Goal: Communication & Community: Answer question/provide support

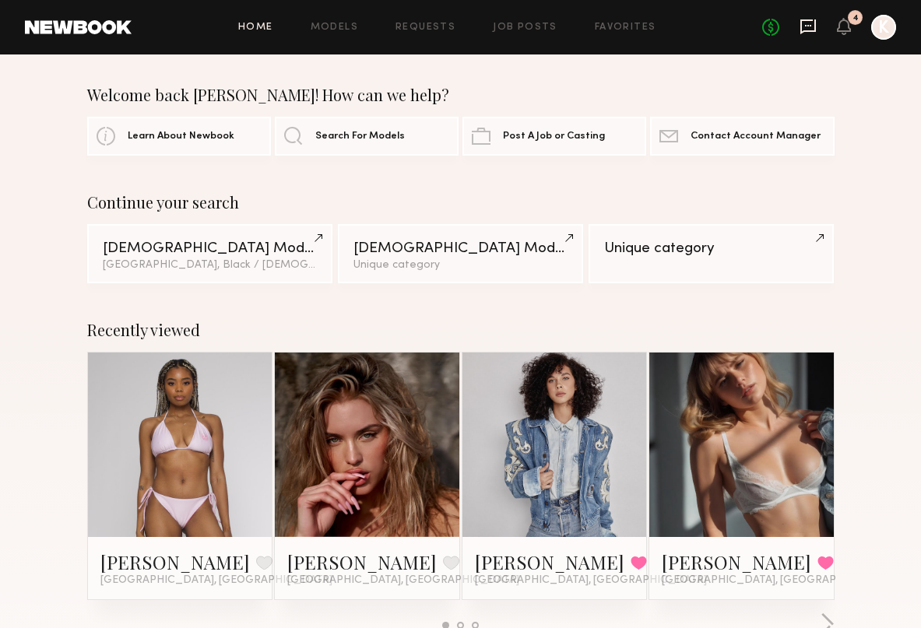
click at [802, 30] on icon at bounding box center [807, 26] width 17 height 17
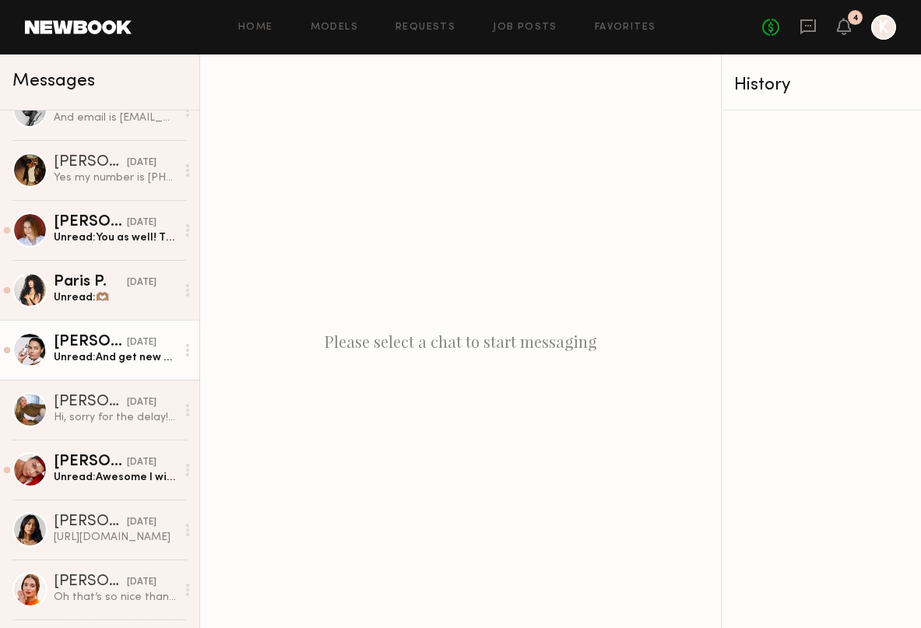
scroll to position [631, 0]
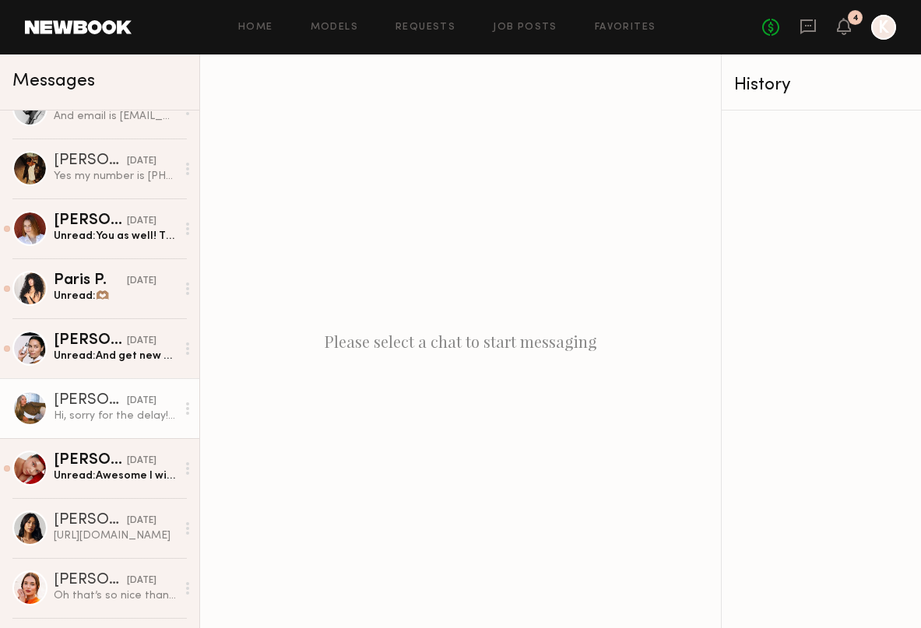
click at [97, 408] on div "[PERSON_NAME]" at bounding box center [90, 401] width 73 height 16
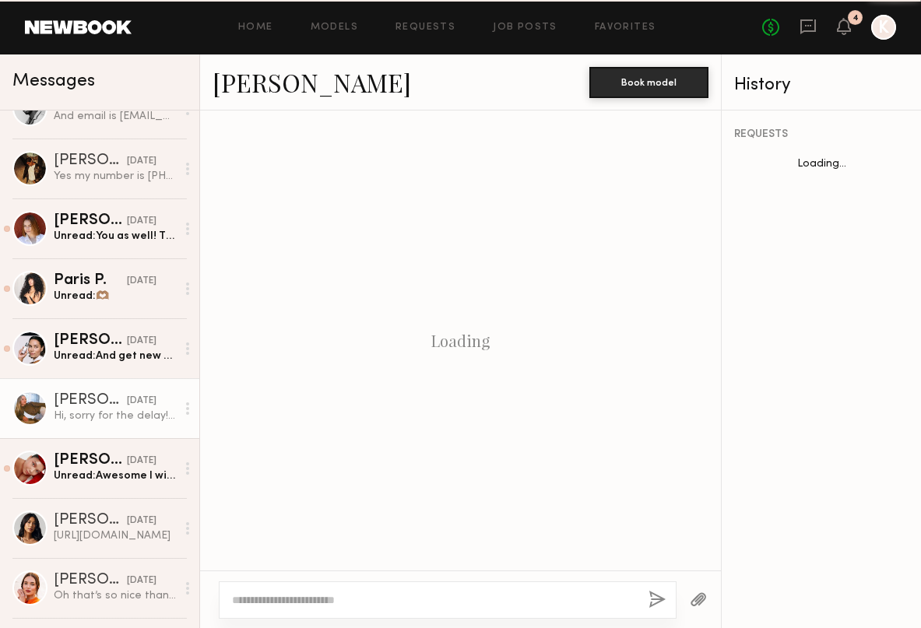
scroll to position [1398, 0]
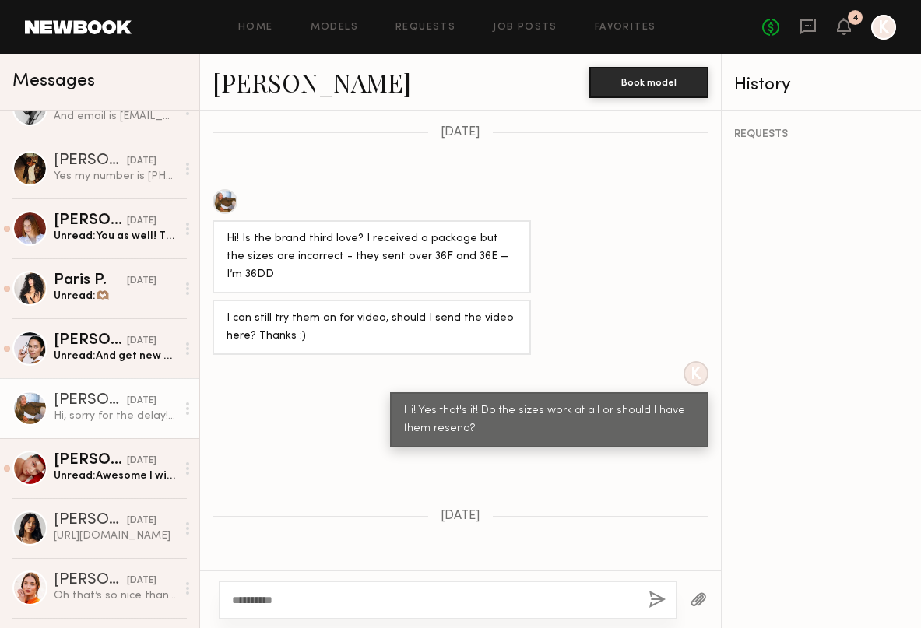
click at [233, 598] on textarea "**********" at bounding box center [434, 600] width 404 height 16
type textarea "**********"
click at [650, 592] on button "button" at bounding box center [656, 600] width 17 height 19
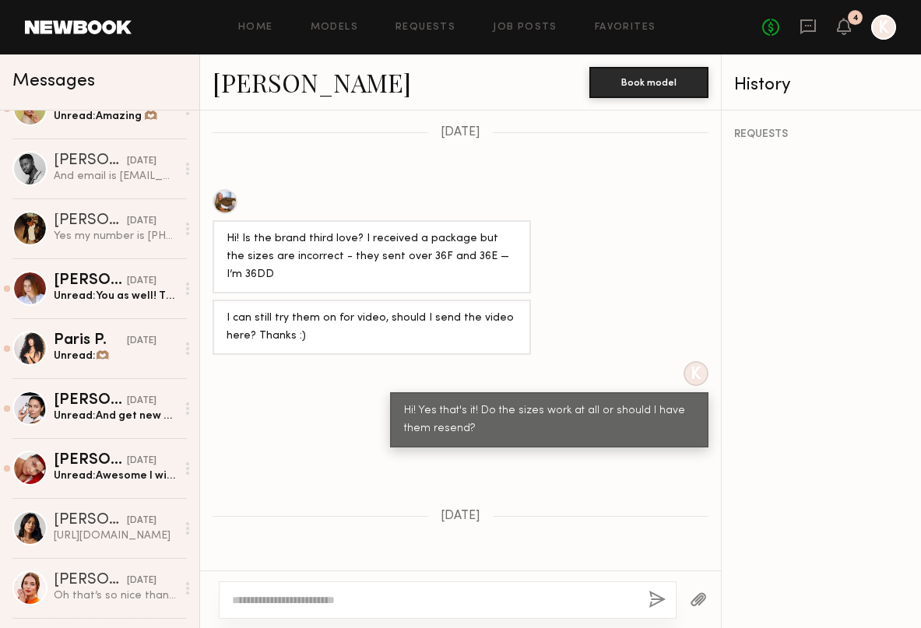
scroll to position [1710, 0]
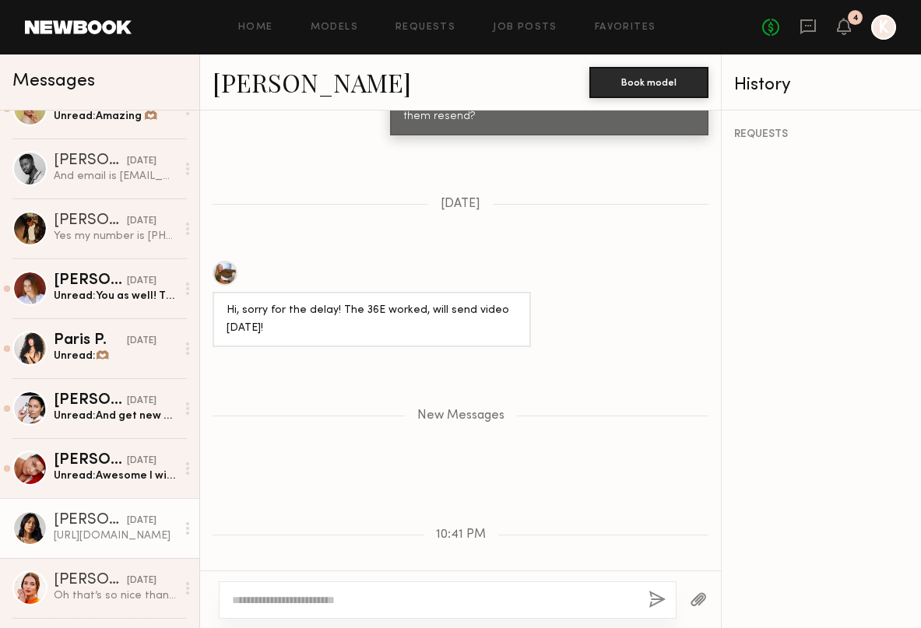
click at [127, 528] on div "[DATE]" at bounding box center [142, 521] width 30 height 15
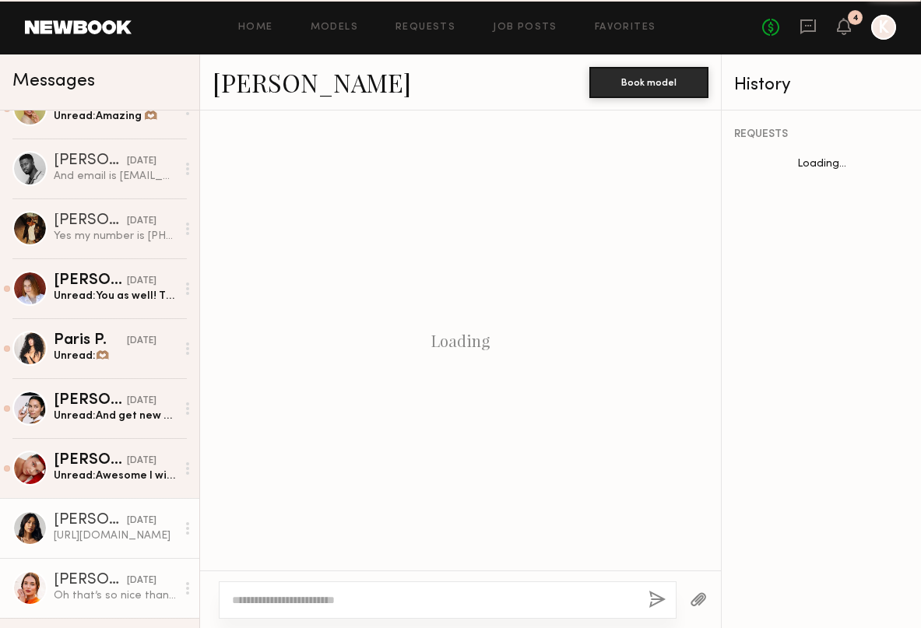
scroll to position [1855, 0]
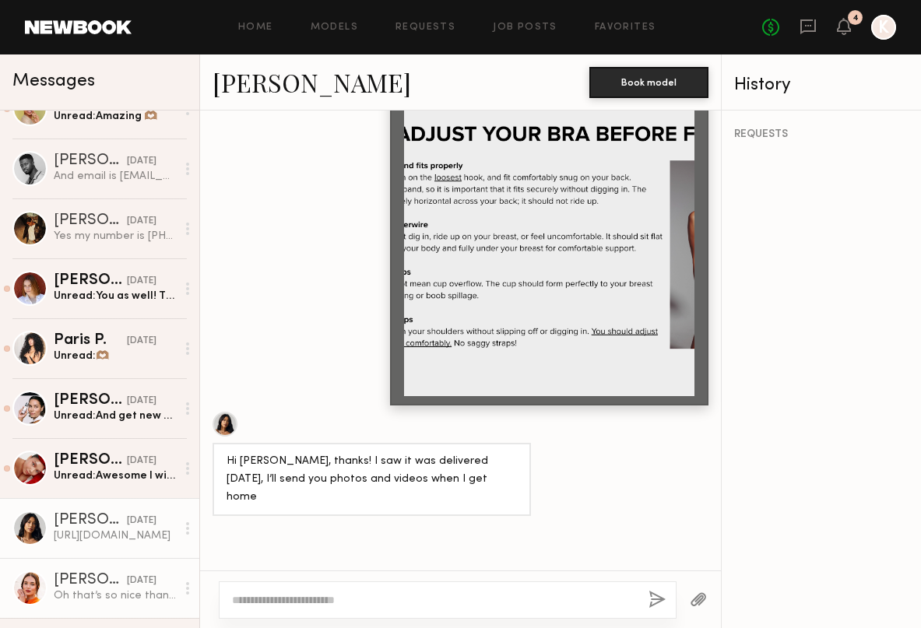
click at [127, 577] on div "[DATE]" at bounding box center [142, 581] width 30 height 15
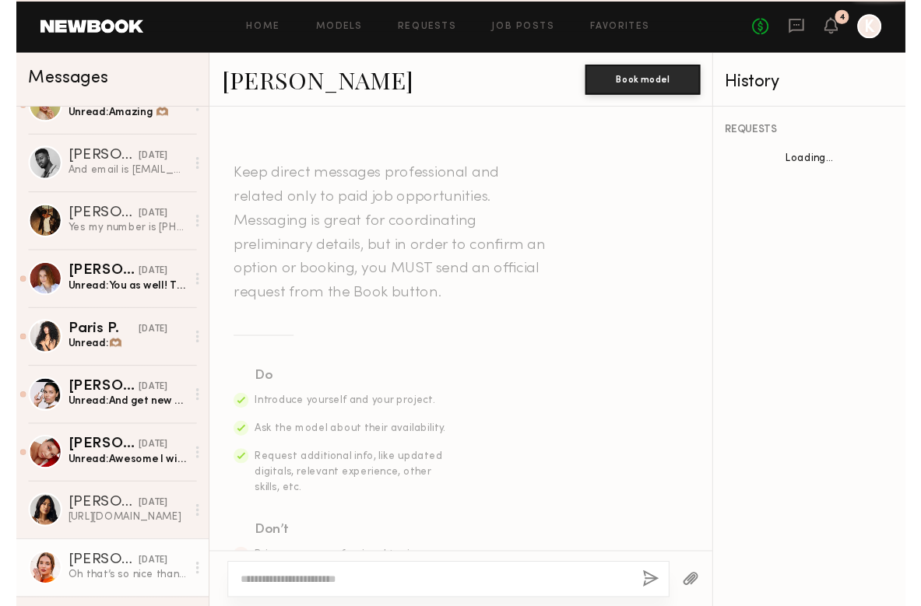
scroll to position [2409, 0]
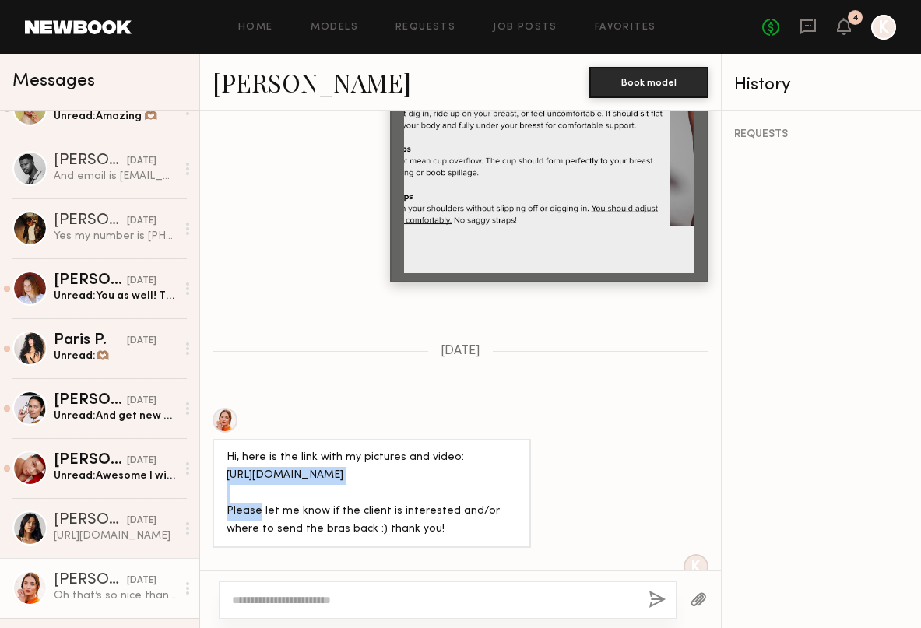
drag, startPoint x: 368, startPoint y: 374, endPoint x: 223, endPoint y: 374, distance: 144.8
click at [223, 439] on div "Hi, here is the link with my pictures and video: [URL][DOMAIN_NAME] Please let …" at bounding box center [371, 493] width 318 height 109
copy div "[URL][DOMAIN_NAME]"
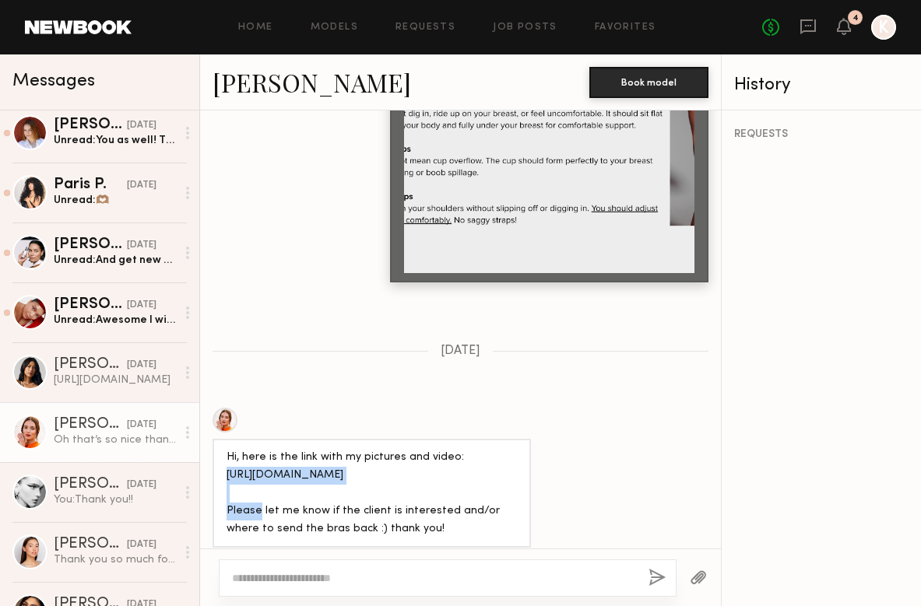
scroll to position [869, 0]
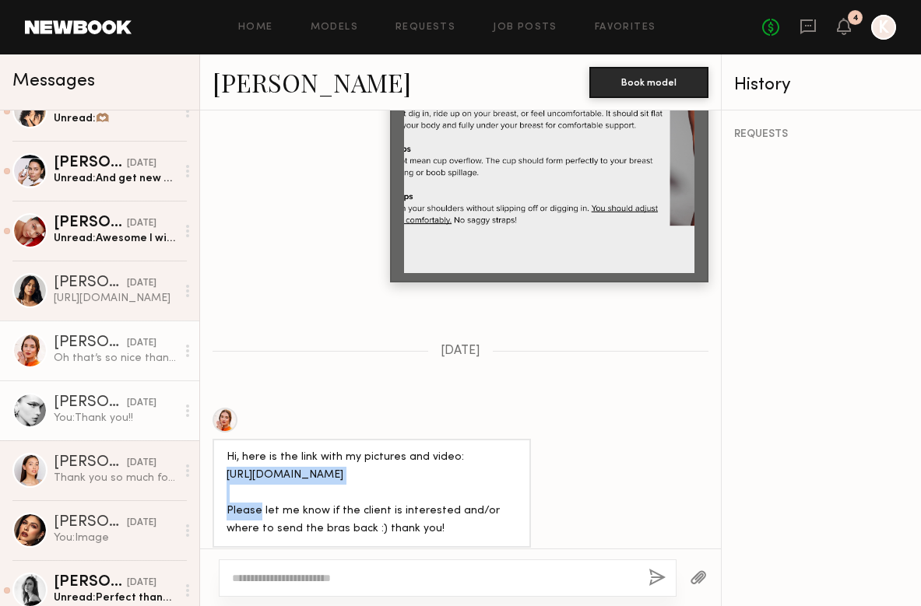
click at [142, 410] on div "[DATE]" at bounding box center [142, 403] width 30 height 15
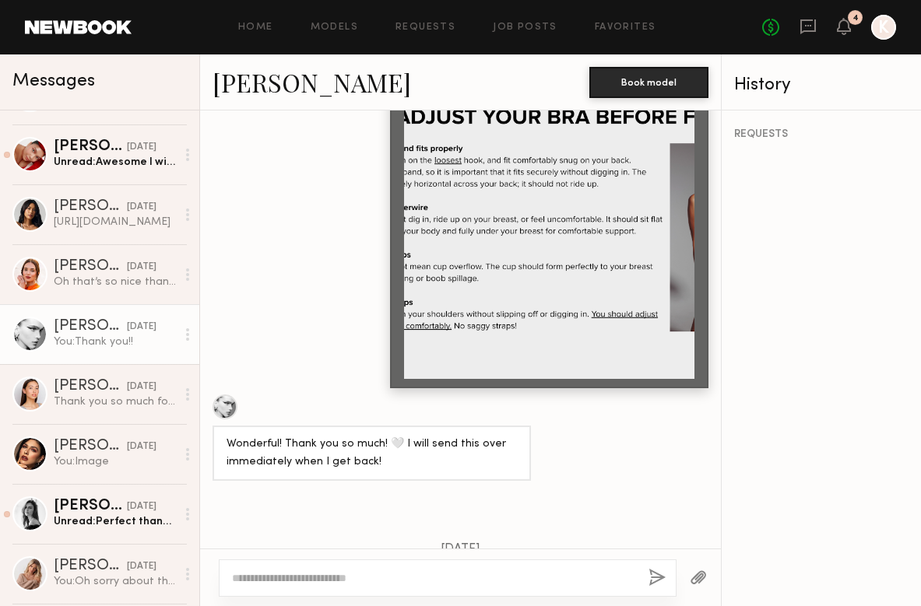
scroll to position [986, 0]
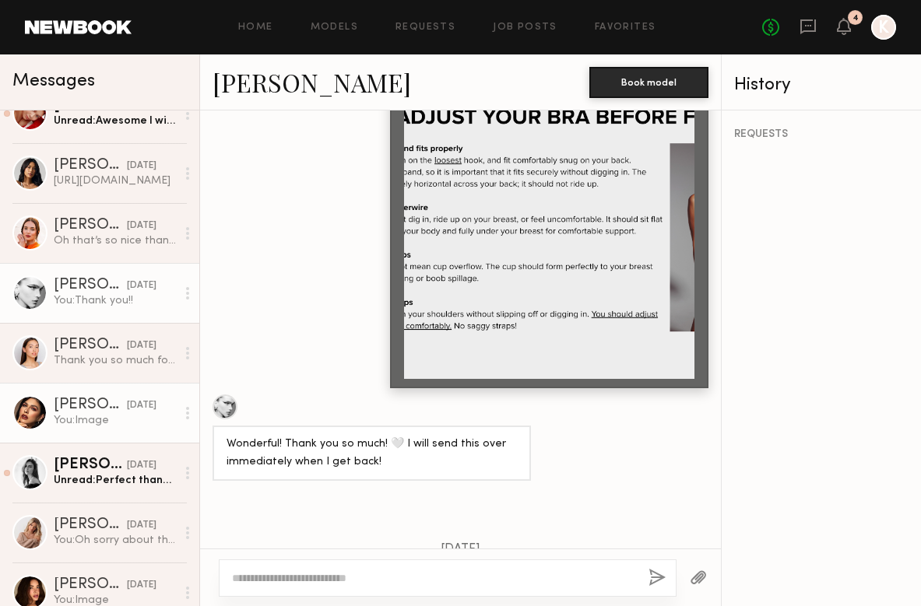
click at [135, 424] on div "You: Image" at bounding box center [115, 420] width 122 height 15
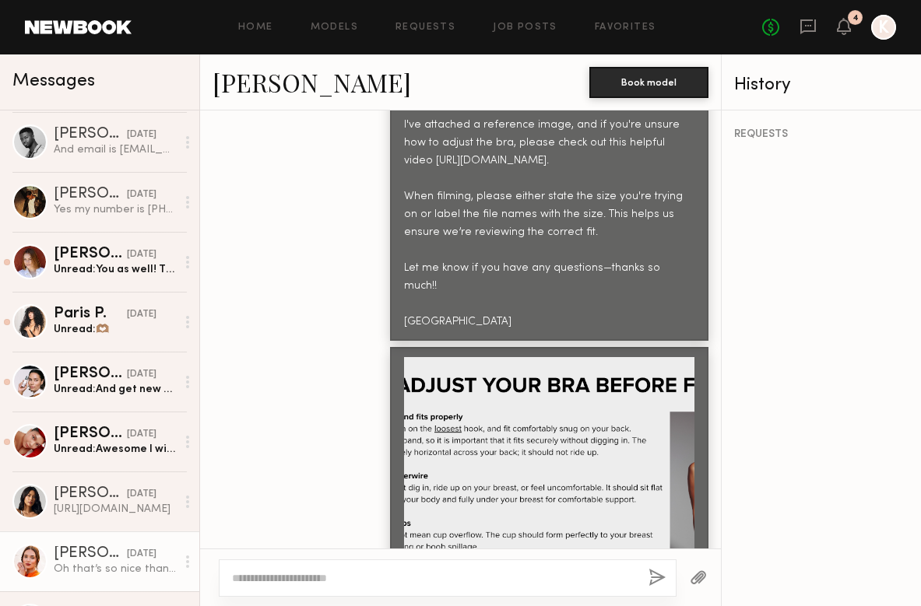
scroll to position [478, 0]
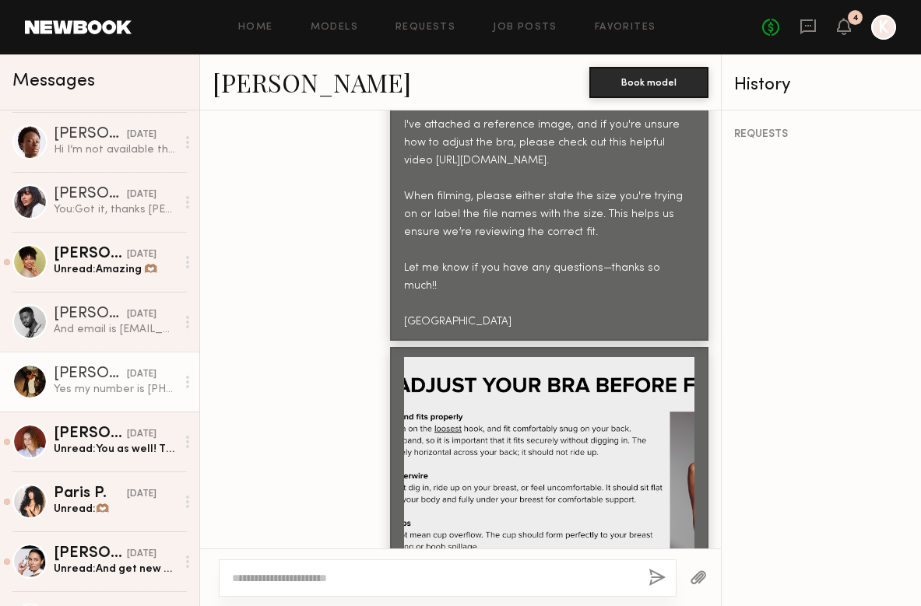
click at [128, 399] on link "[PERSON_NAME] [DATE] Yes my number is [PHONE_NUMBER]" at bounding box center [99, 382] width 199 height 60
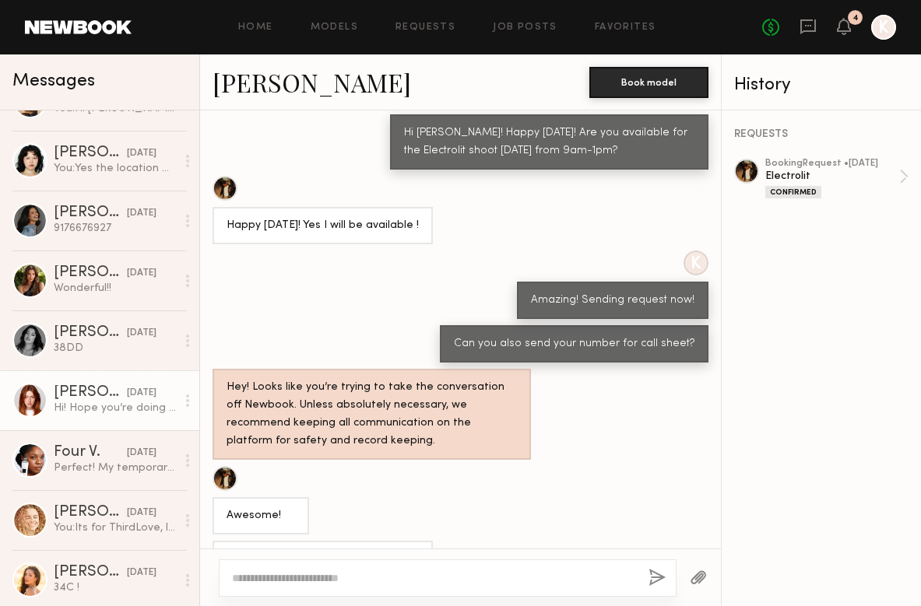
scroll to position [1535, 0]
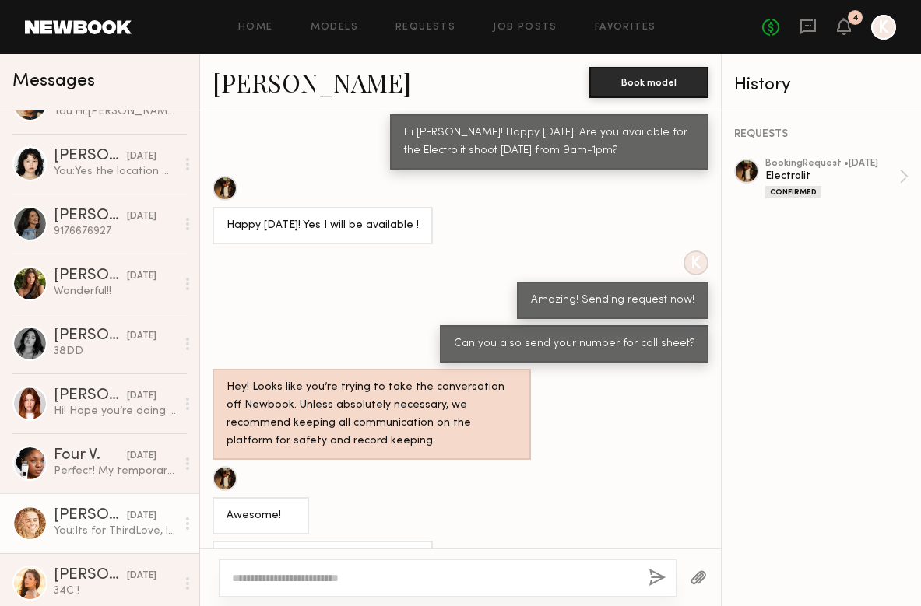
click at [102, 515] on div "[PERSON_NAME]" at bounding box center [90, 516] width 73 height 16
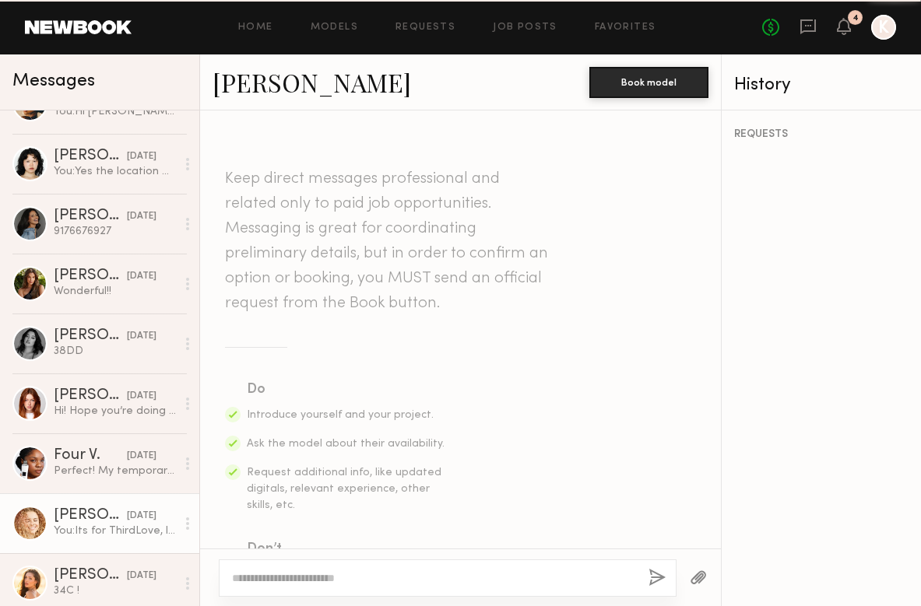
scroll to position [934, 0]
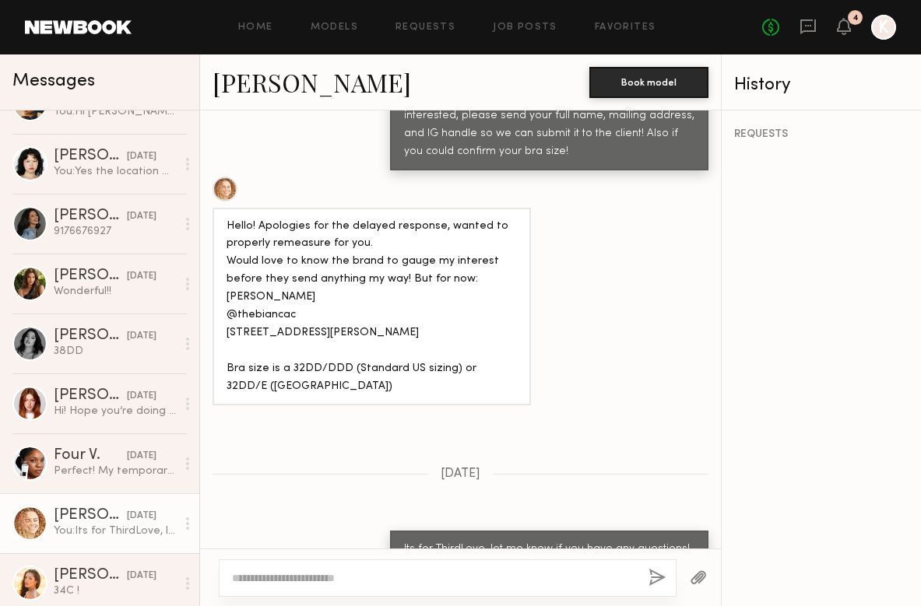
click at [568, 209] on div "Hello! Apologies for the delayed response, wanted to properly remeasure for you…" at bounding box center [460, 292] width 521 height 230
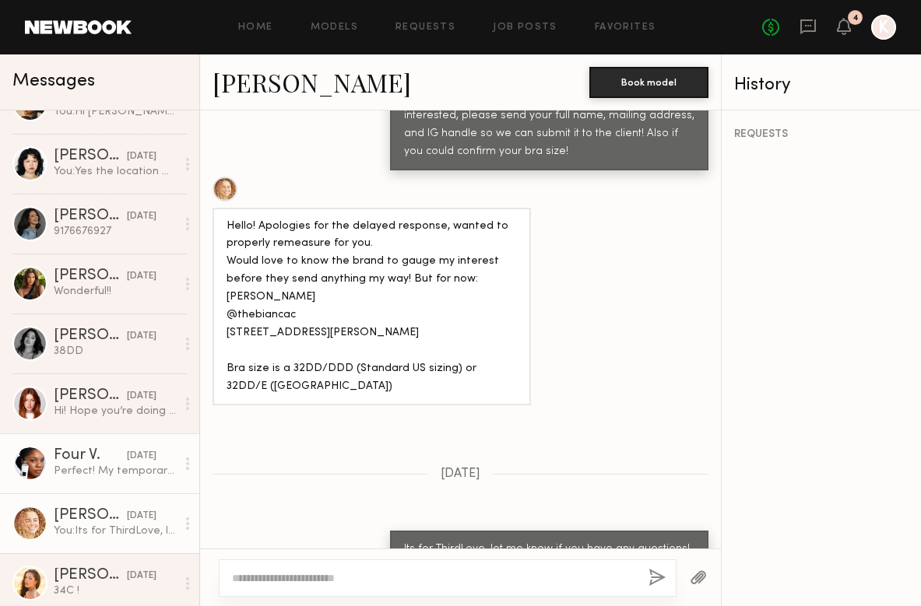
click at [102, 455] on div "Four V." at bounding box center [90, 456] width 73 height 16
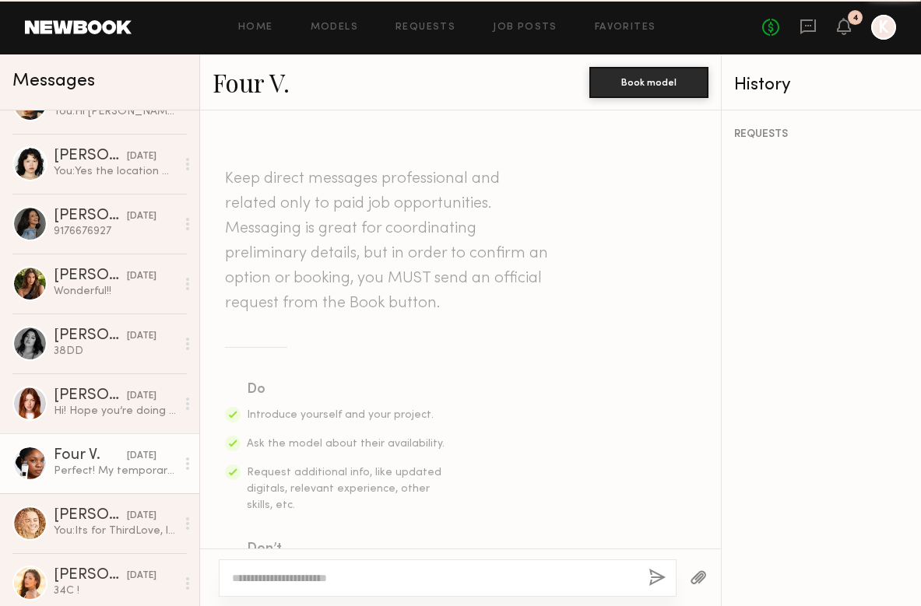
scroll to position [1160, 0]
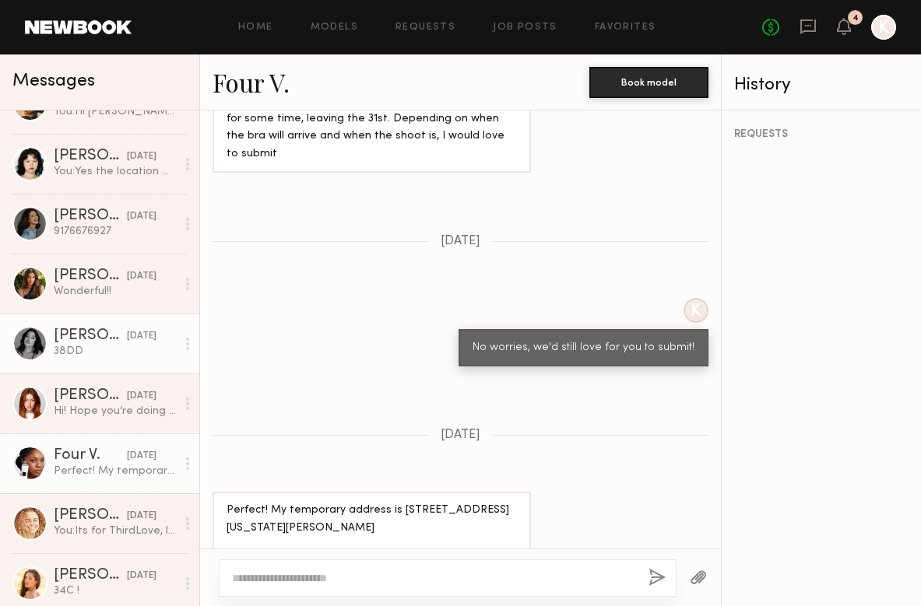
click at [70, 335] on div "Nicole S." at bounding box center [90, 336] width 73 height 16
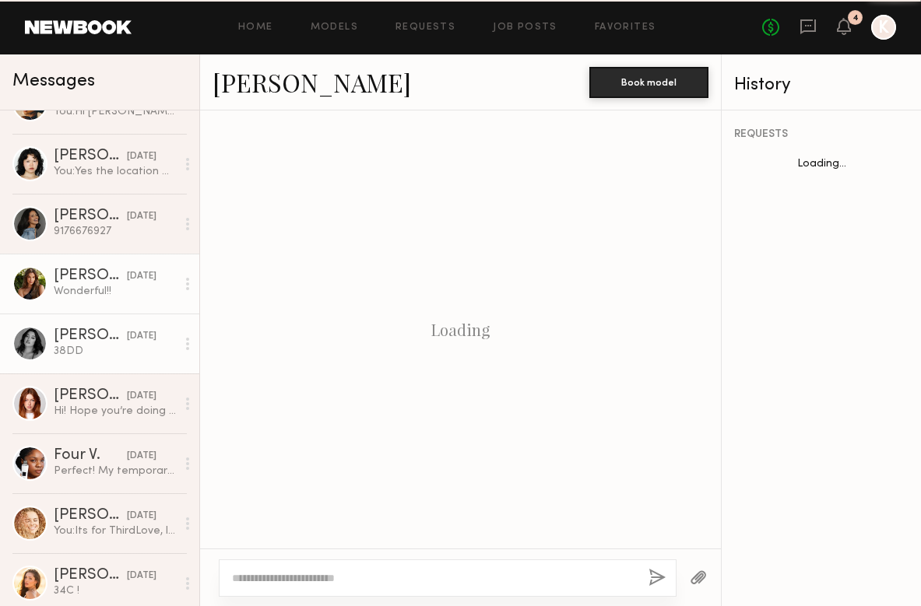
scroll to position [1255, 0]
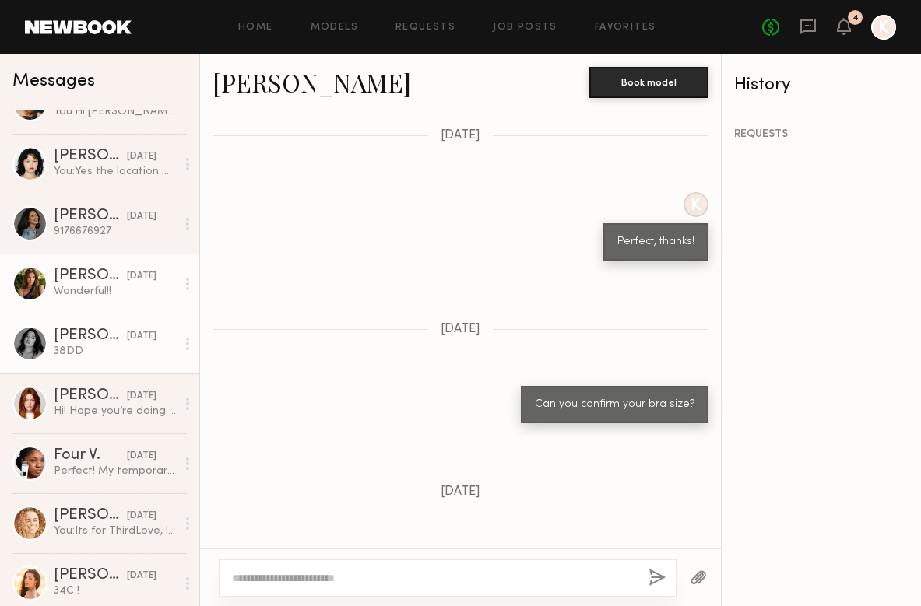
click at [108, 302] on link "Chloe M. 08/31/2025 Wonderful!!" at bounding box center [99, 284] width 199 height 60
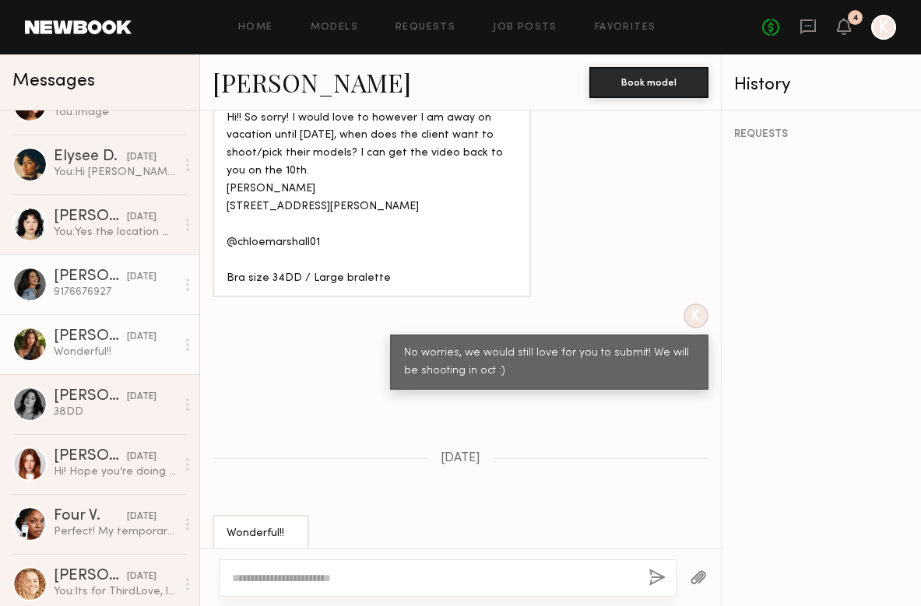
scroll to position [1451, 0]
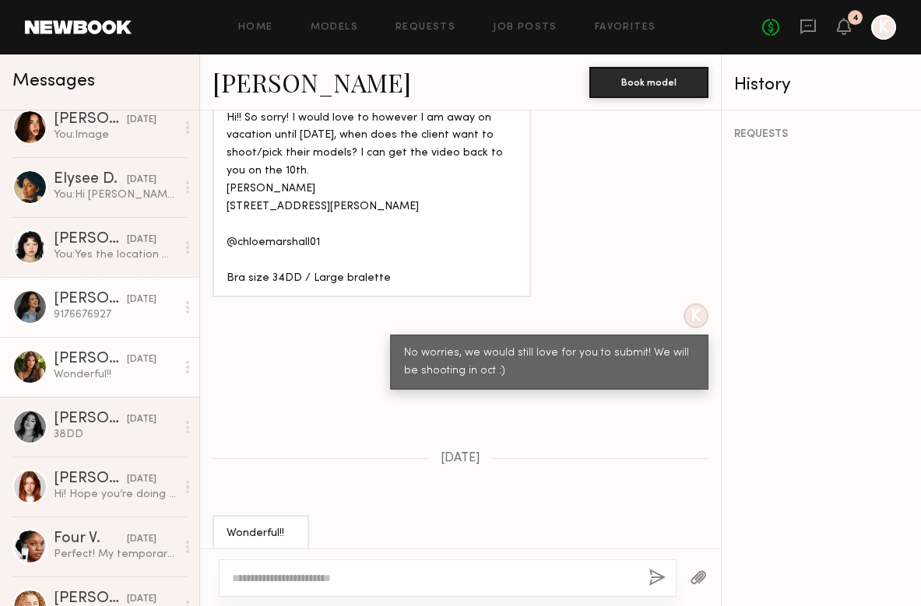
click at [127, 302] on div "09/04/2025" at bounding box center [142, 300] width 30 height 15
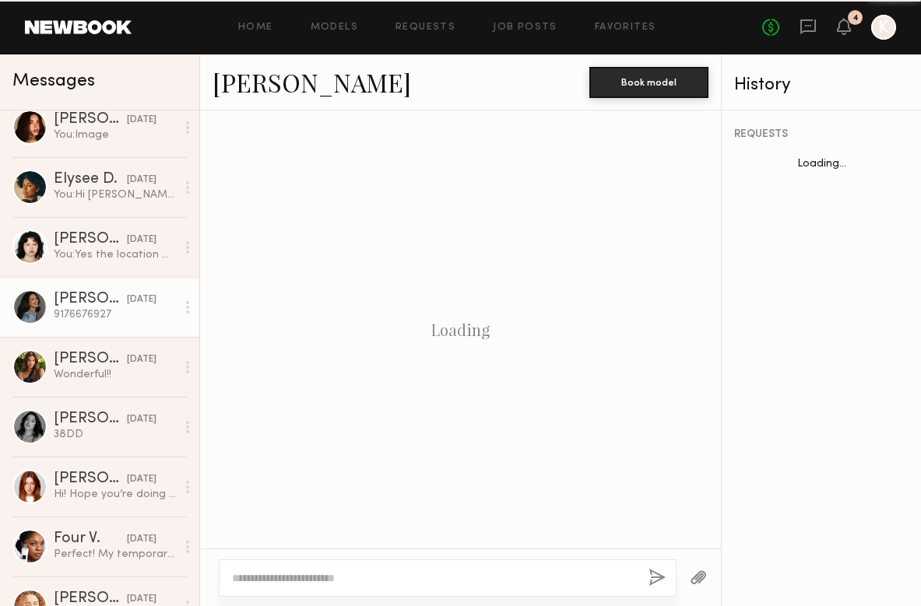
scroll to position [1403, 0]
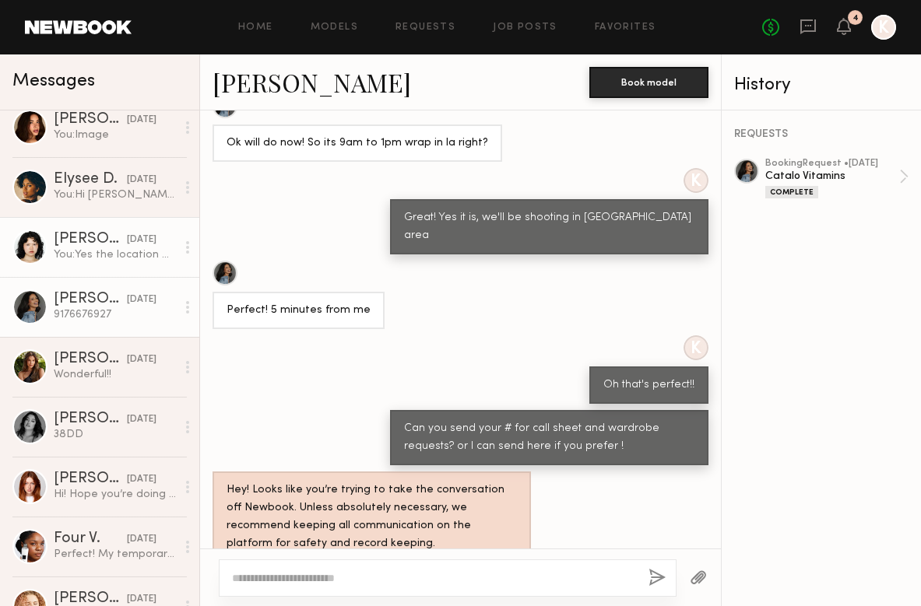
click at [119, 271] on link "Kitty S. 09/04/2025 You: Yes the location will be in LA! What rate were you thi…" at bounding box center [99, 247] width 199 height 60
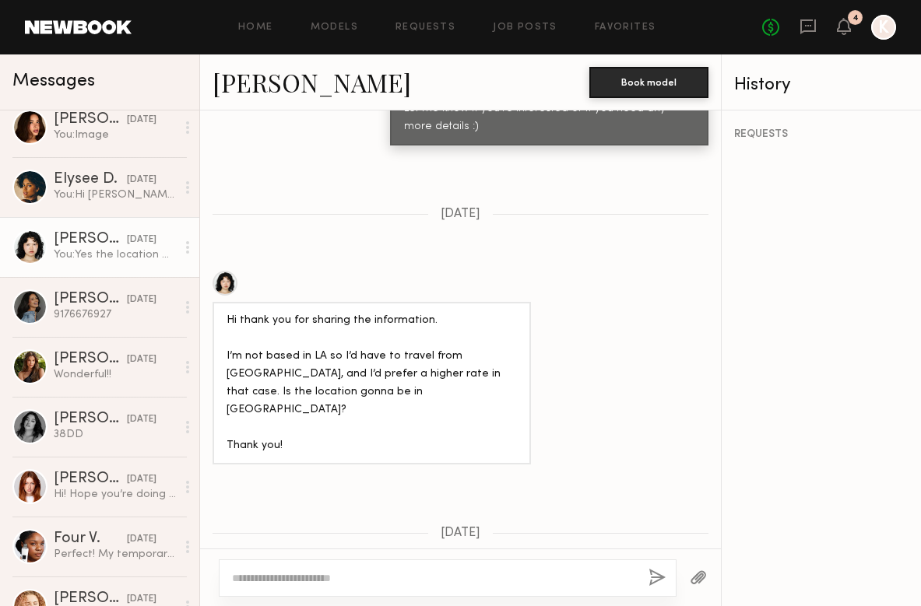
scroll to position [1345, 0]
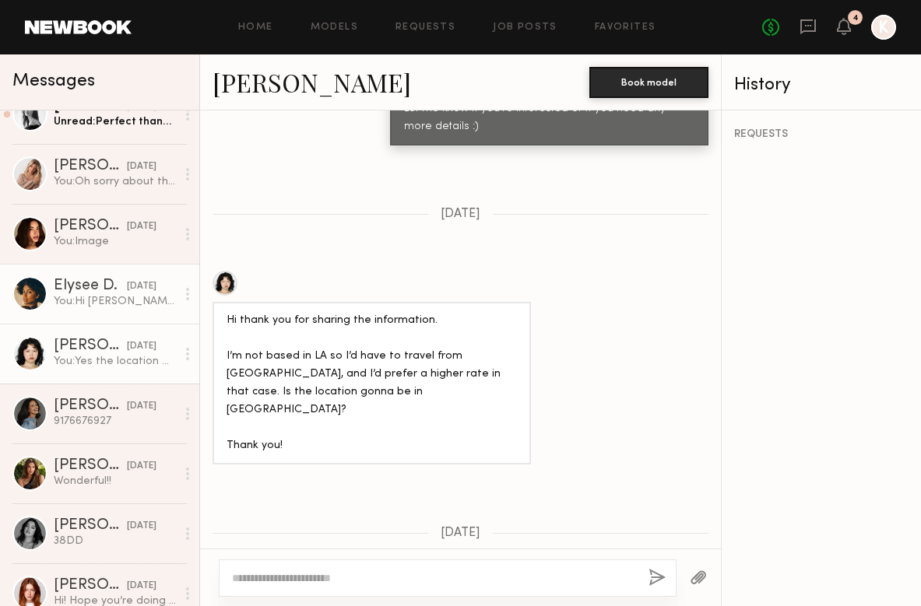
click at [119, 270] on link "Elysee D. 09/04/2025 You: Hi Elysee, just wanted to follow up here :)" at bounding box center [99, 294] width 199 height 60
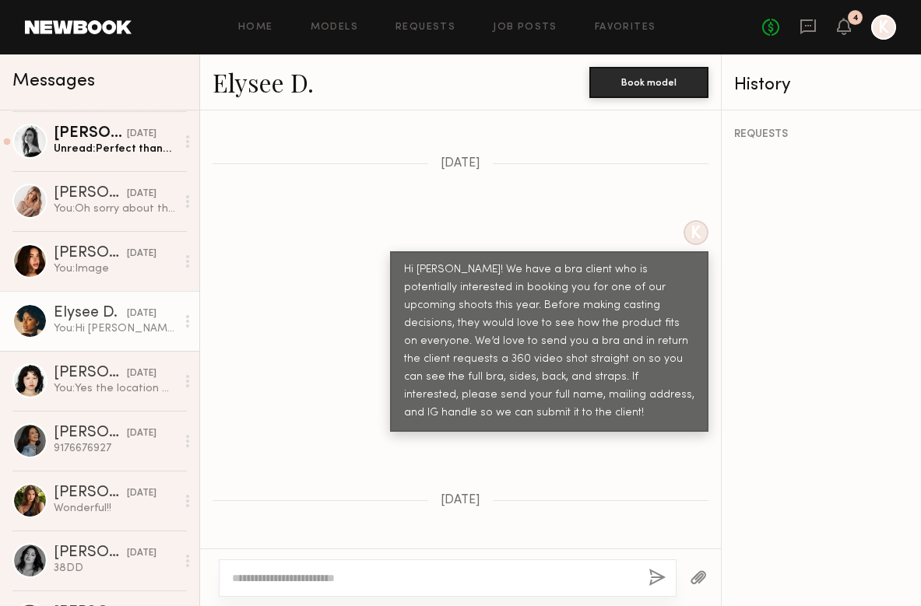
scroll to position [1315, 0]
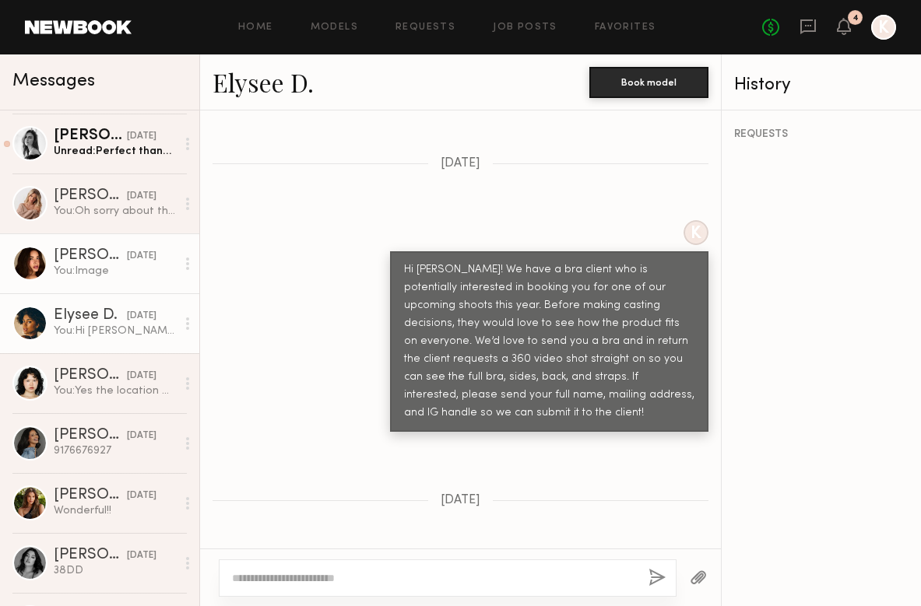
click at [119, 270] on div "You: Image" at bounding box center [115, 271] width 122 height 15
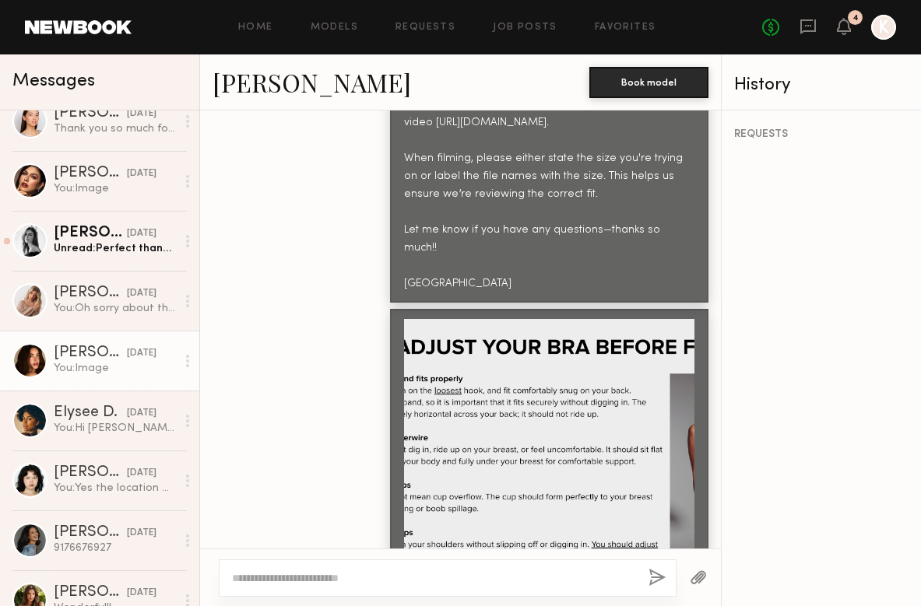
scroll to position [1216, 0]
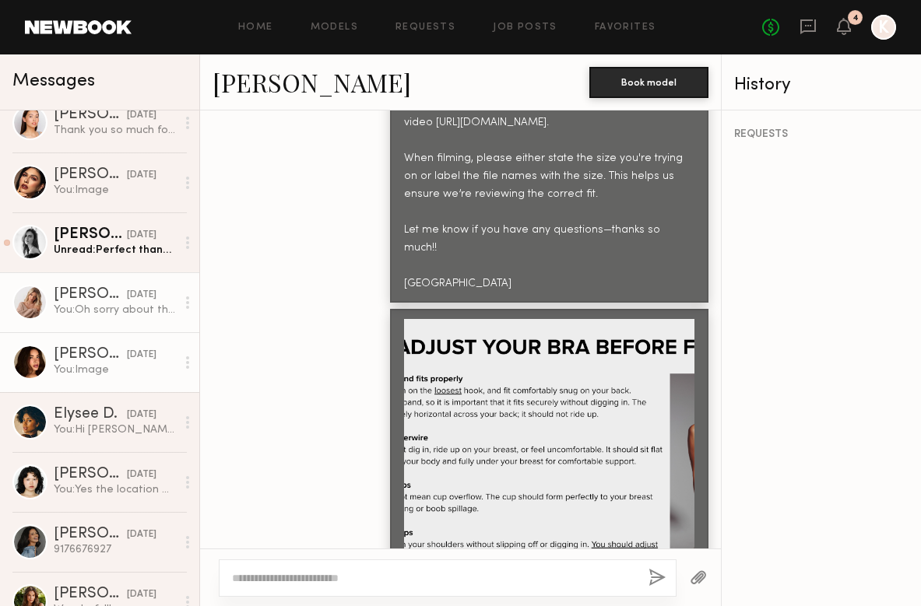
click at [119, 288] on div "Weronika R. 09/09/2025" at bounding box center [115, 295] width 122 height 16
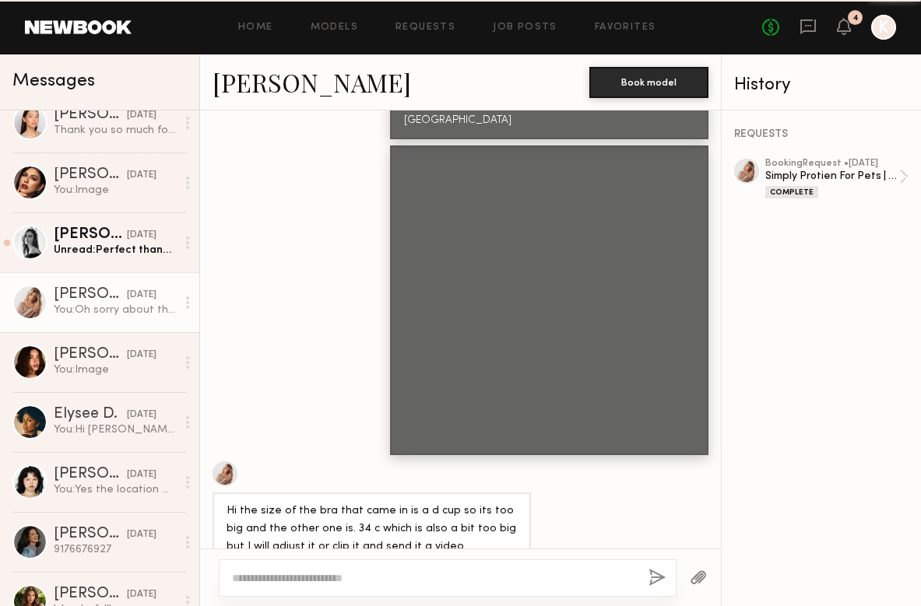
scroll to position [2063, 0]
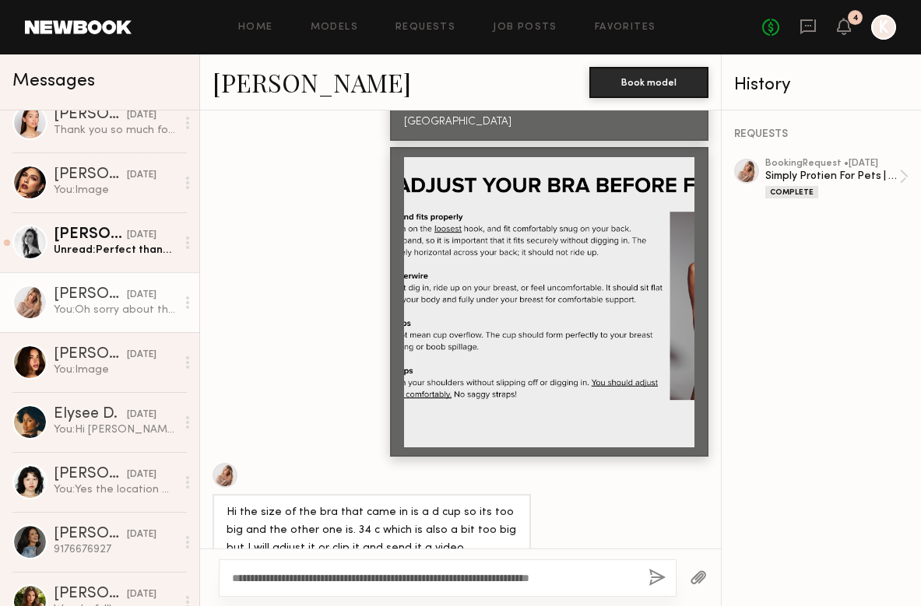
type textarea "**********"
click at [651, 573] on button "button" at bounding box center [656, 578] width 17 height 19
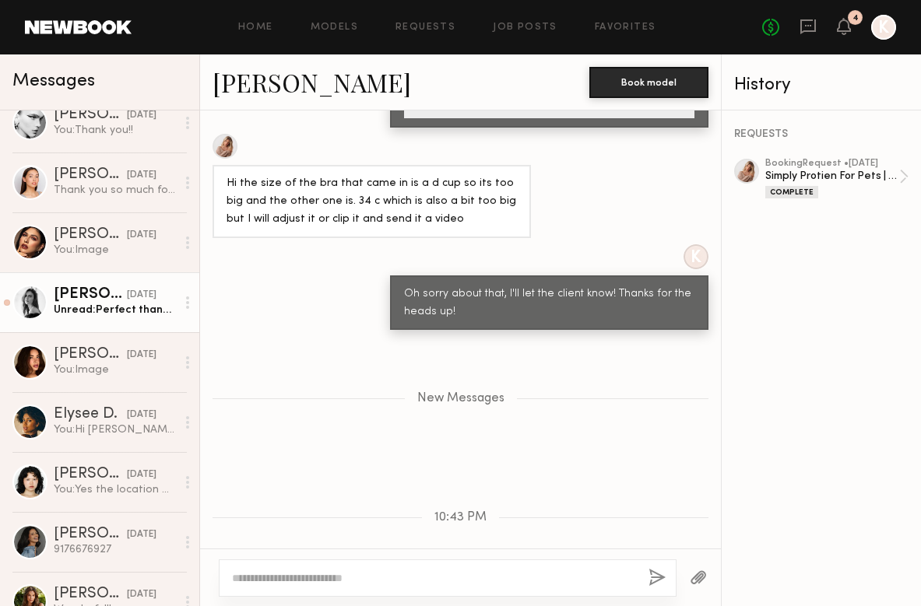
click at [76, 291] on div "Leah M." at bounding box center [90, 295] width 73 height 16
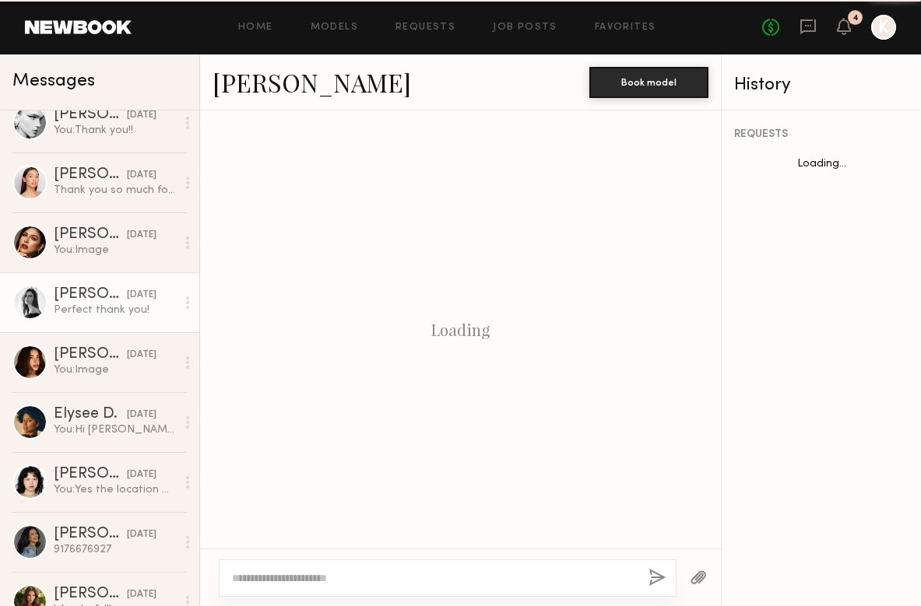
scroll to position [1455, 0]
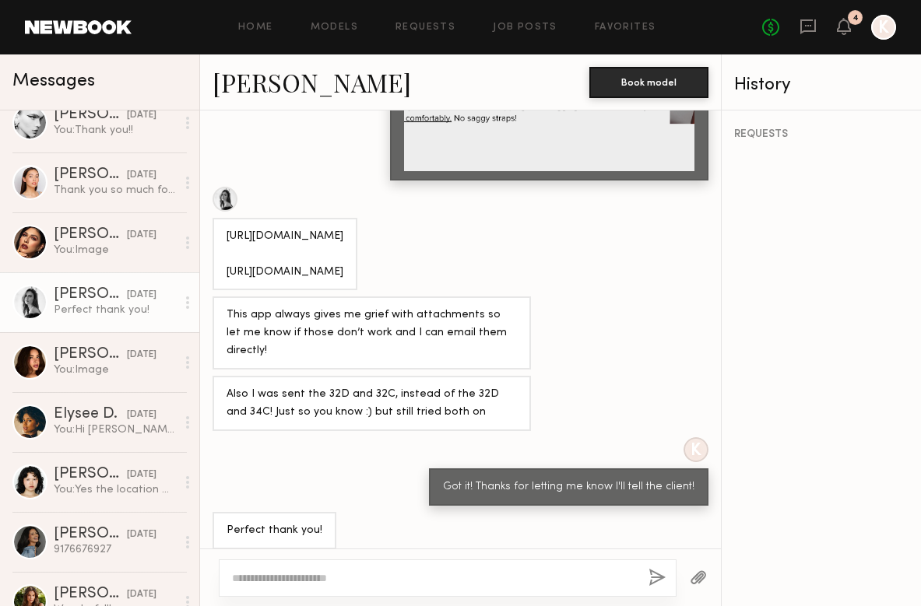
drag, startPoint x: 502, startPoint y: 279, endPoint x: 227, endPoint y: 249, distance: 276.4
click at [227, 249] on div "https://www.dropbox.com/scl/fo/6tn3mlxex4butpbclmkrk/AOZDrbyy8fZmseeiP0Uj2gI?rl…" at bounding box center [284, 255] width 117 height 54
copy div "https://www.dropbox.com/scl/fo/9po78aql6mdawgzhzgpff/ANYYT8MfcFFMRJZGmO_T-38?rl…"
click at [343, 228] on div "https://www.dropbox.com/scl/fo/6tn3mlxex4butpbclmkrk/AOZDrbyy8fZmseeiP0Uj2gI?rl…" at bounding box center [284, 255] width 117 height 54
drag, startPoint x: 506, startPoint y: 216, endPoint x: 223, endPoint y: 179, distance: 285.6
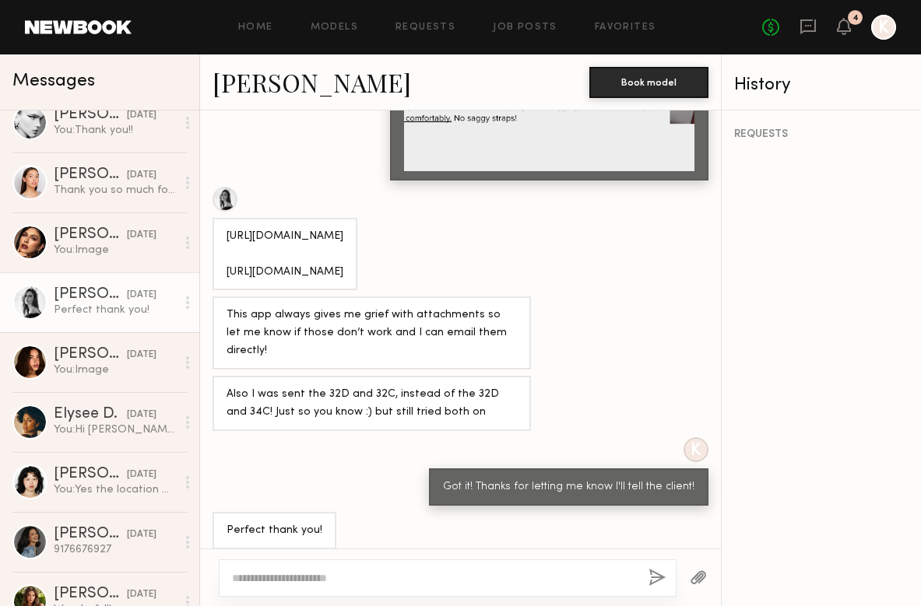
click at [223, 218] on div "https://www.dropbox.com/scl/fo/6tn3mlxex4butpbclmkrk/AOZDrbyy8fZmseeiP0Uj2gI?rl…" at bounding box center [284, 254] width 145 height 73
copy div "https://www.dropbox.com/scl/fo/6tn3mlxex4butpbclmkrk/AOZDrbyy8fZmseeiP0Uj2gI?rl…"
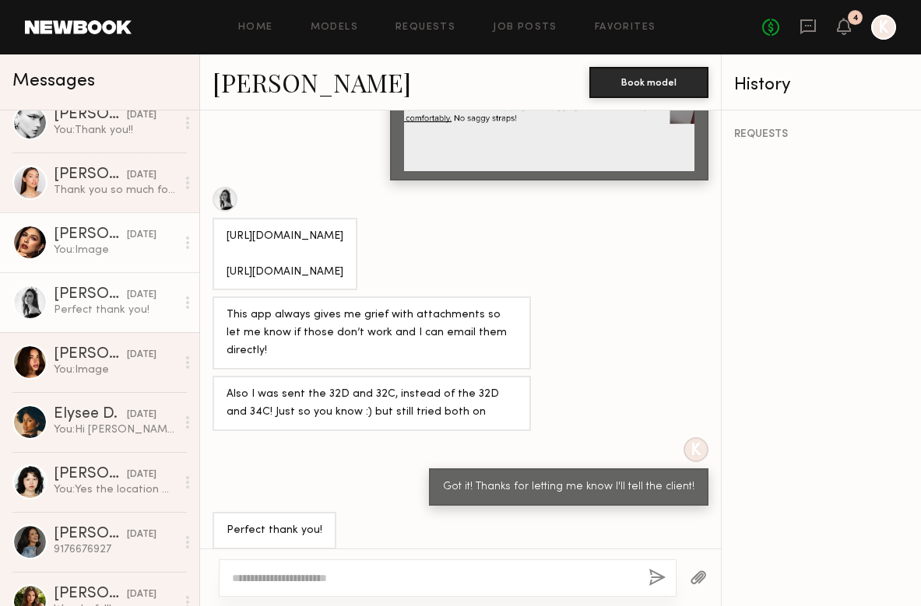
click at [132, 241] on div "09/09/2025" at bounding box center [142, 235] width 30 height 15
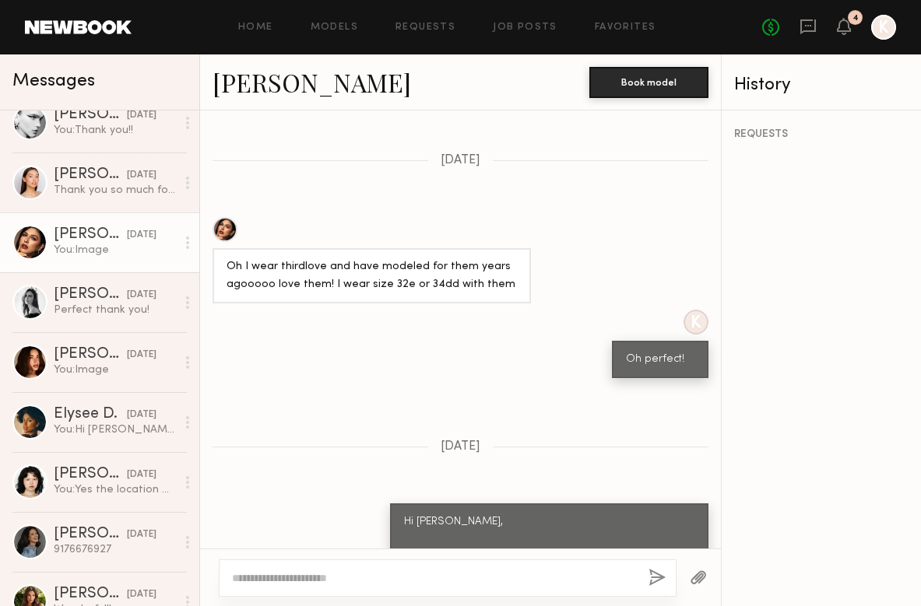
scroll to position [1320, 0]
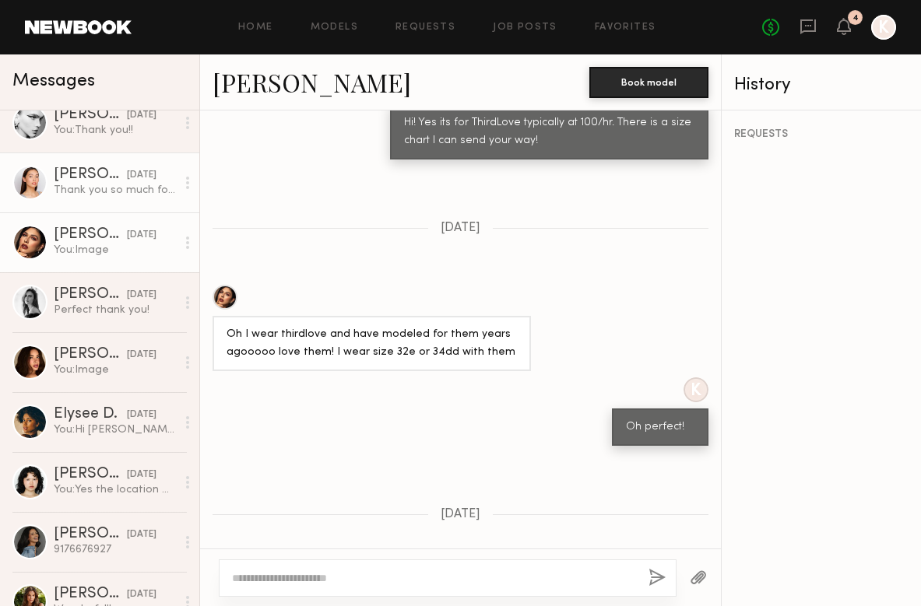
click at [152, 198] on link "Mariko M. 09/09/2025 Thank you so much for having me! It was such a fun shoot!!…" at bounding box center [99, 183] width 199 height 60
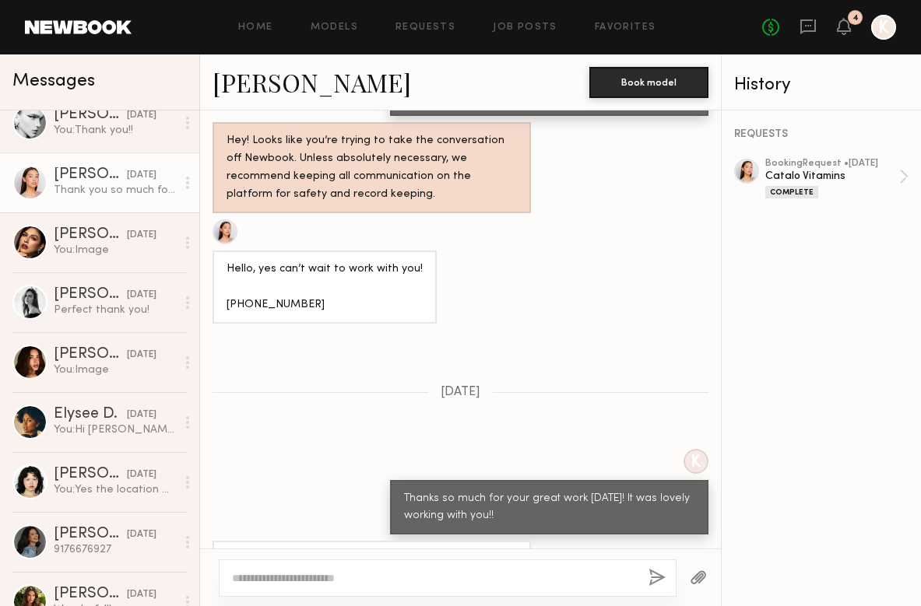
scroll to position [862, 0]
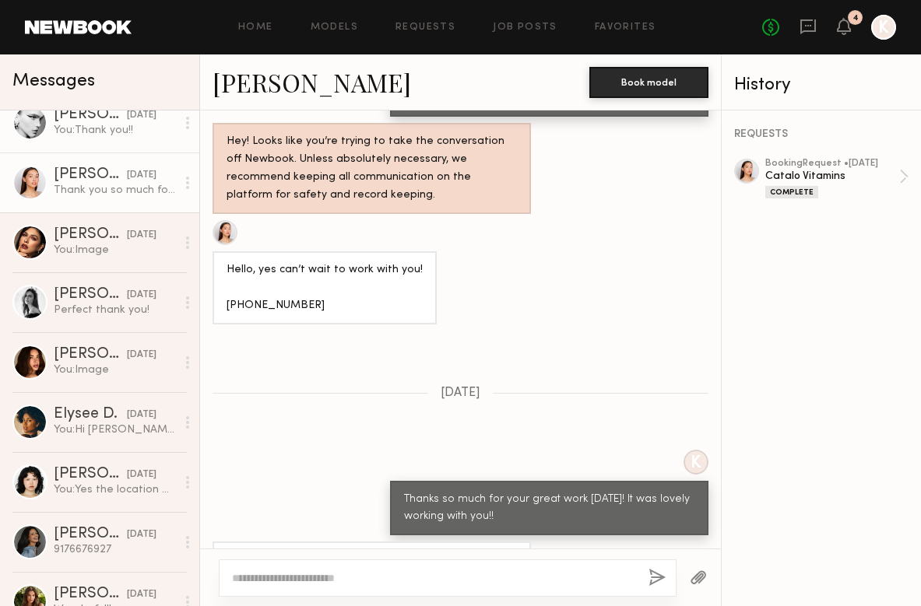
click at [112, 139] on link "Summerlyn C. 09/10/2025 You: Thank you!!" at bounding box center [99, 123] width 199 height 60
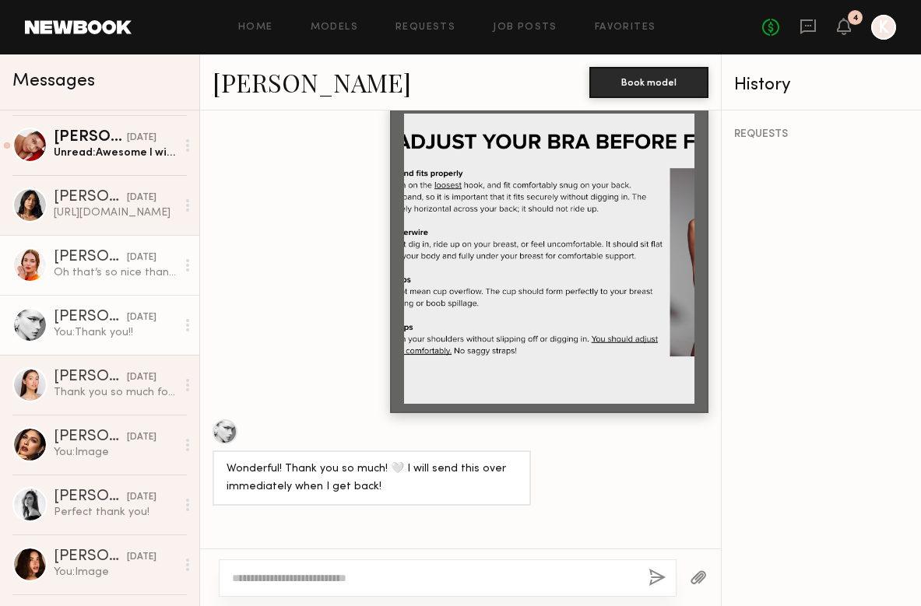
scroll to position [956, 0]
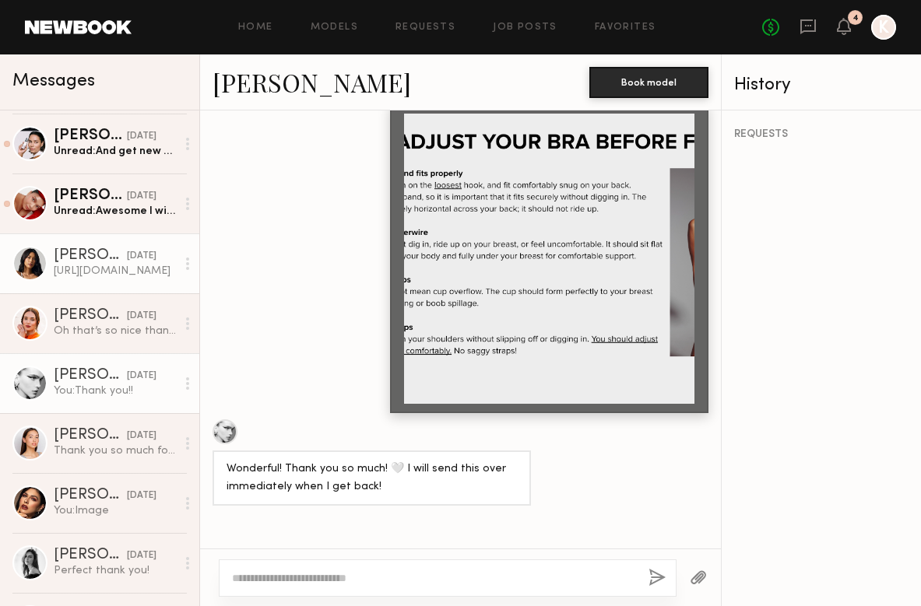
click at [125, 235] on link "Ericka B. 09/10/2025 https://we.tl/t-DcMi0vs6NX" at bounding box center [99, 263] width 199 height 60
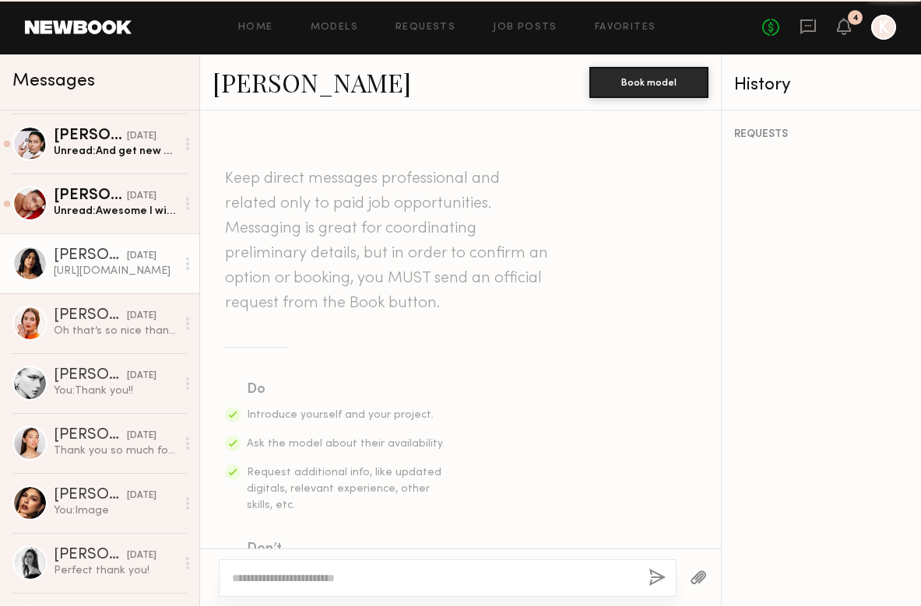
scroll to position [1876, 0]
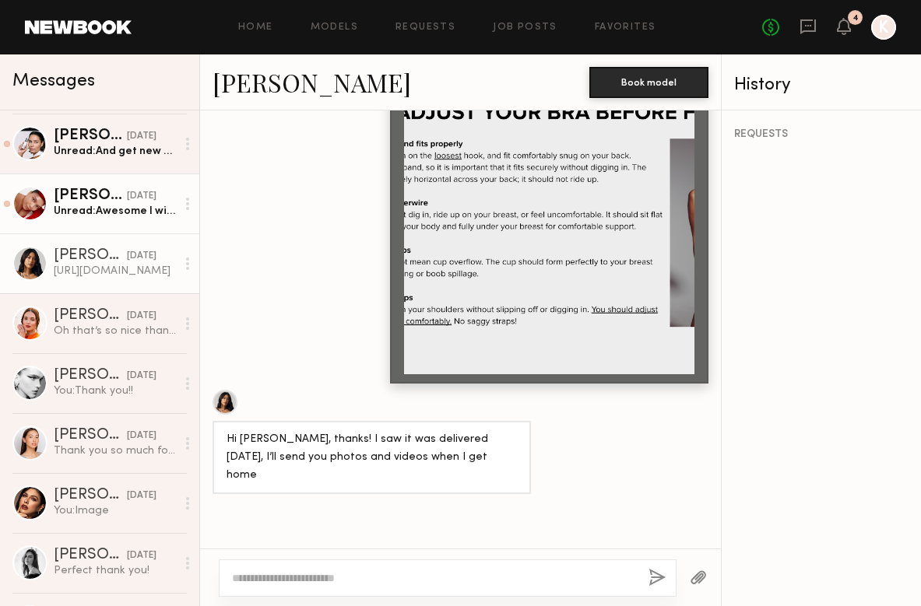
click at [152, 214] on div "Unread: Awesome I will text it over !" at bounding box center [115, 211] width 122 height 15
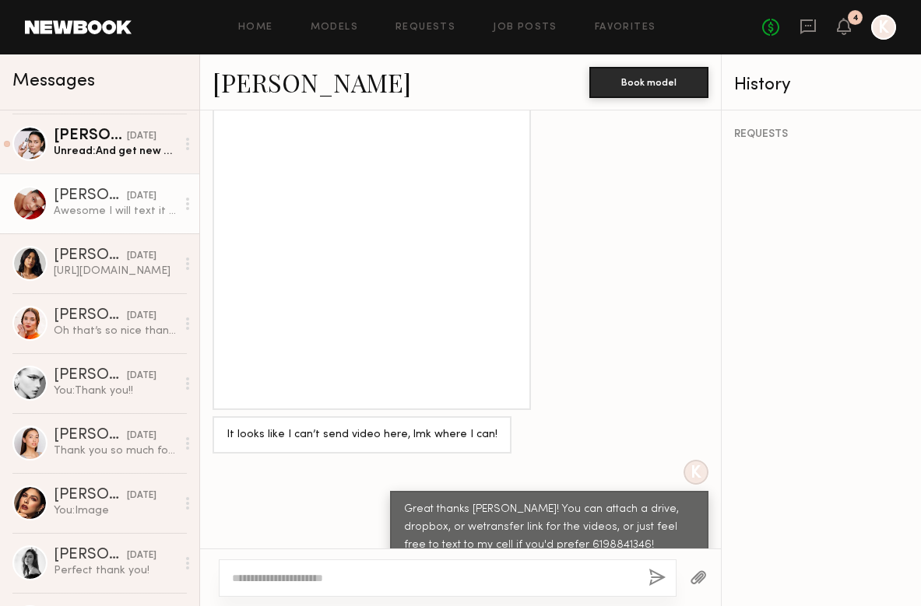
scroll to position [1458, 0]
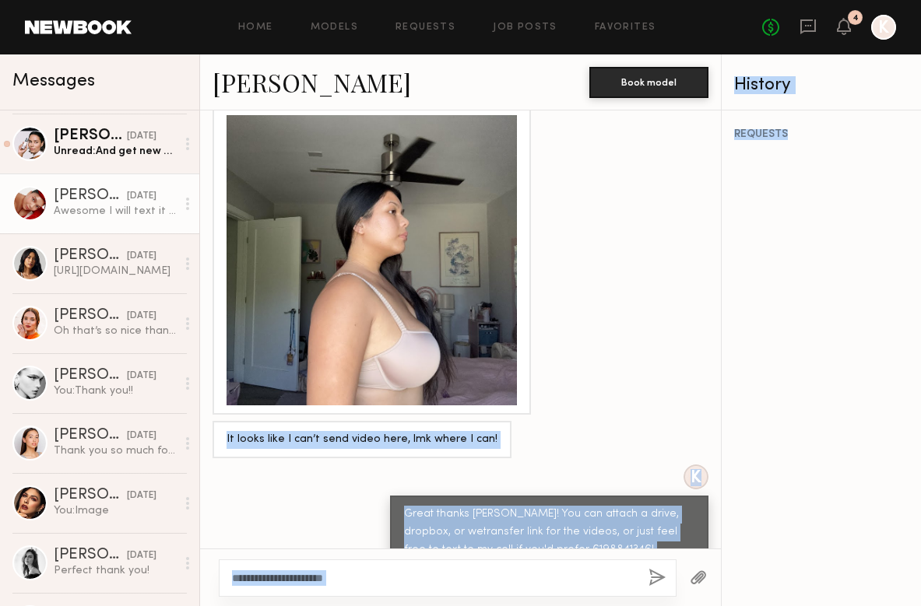
drag, startPoint x: 313, startPoint y: 313, endPoint x: 1086, endPoint y: 267, distance: 774.2
click at [920, 267] on html "Home Models Requests Job Posts Favorites Sign Out No fees up to $5,000 4 K Mess…" at bounding box center [460, 303] width 921 height 606
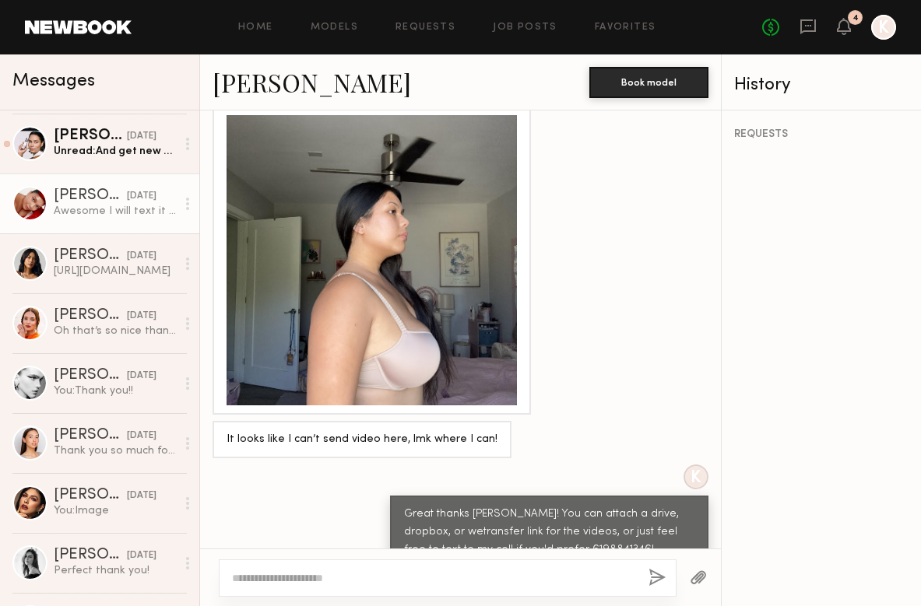
click at [697, 257] on div at bounding box center [460, 260] width 521 height 310
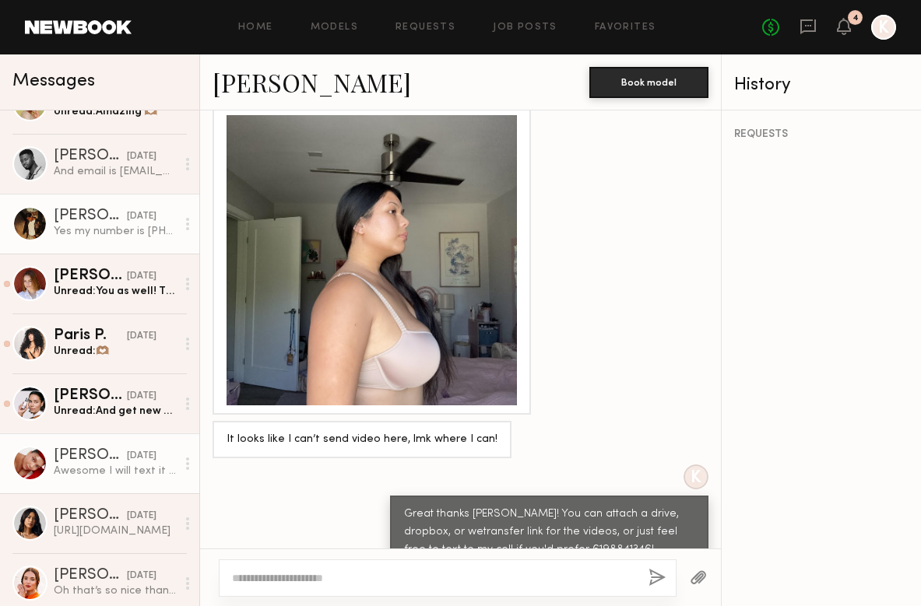
scroll to position [693, 0]
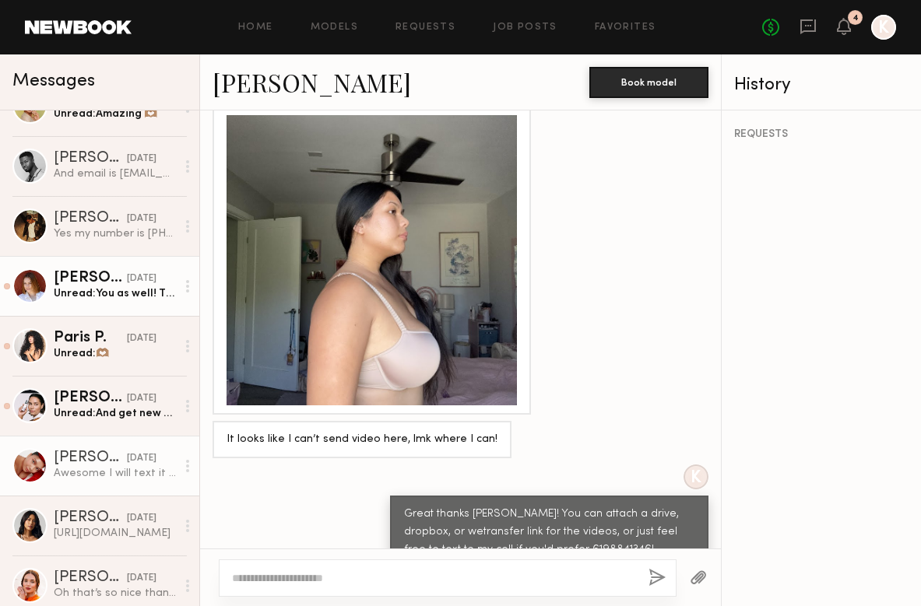
click at [125, 290] on div "Unread: You as well! Thanks so much for the opportunity!" at bounding box center [115, 293] width 122 height 15
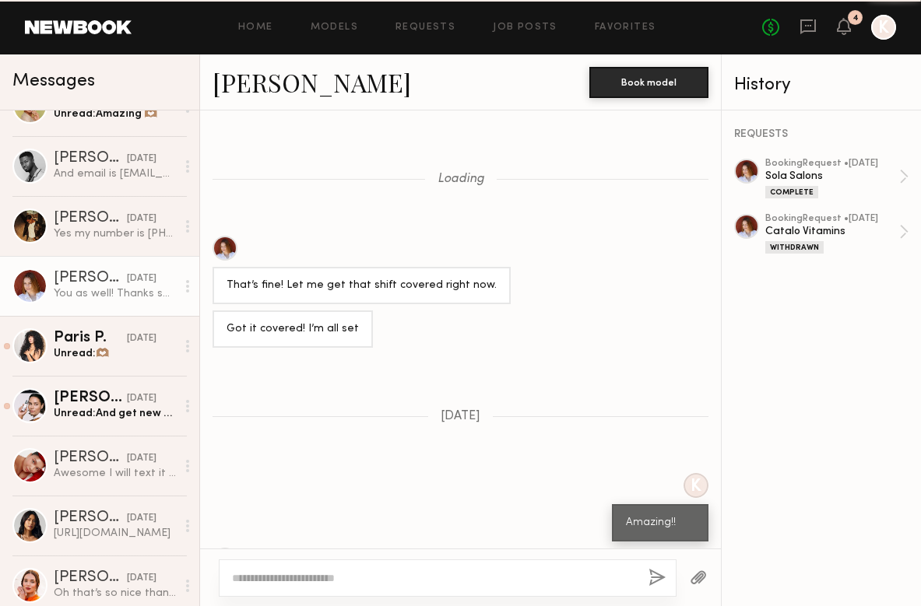
scroll to position [879, 0]
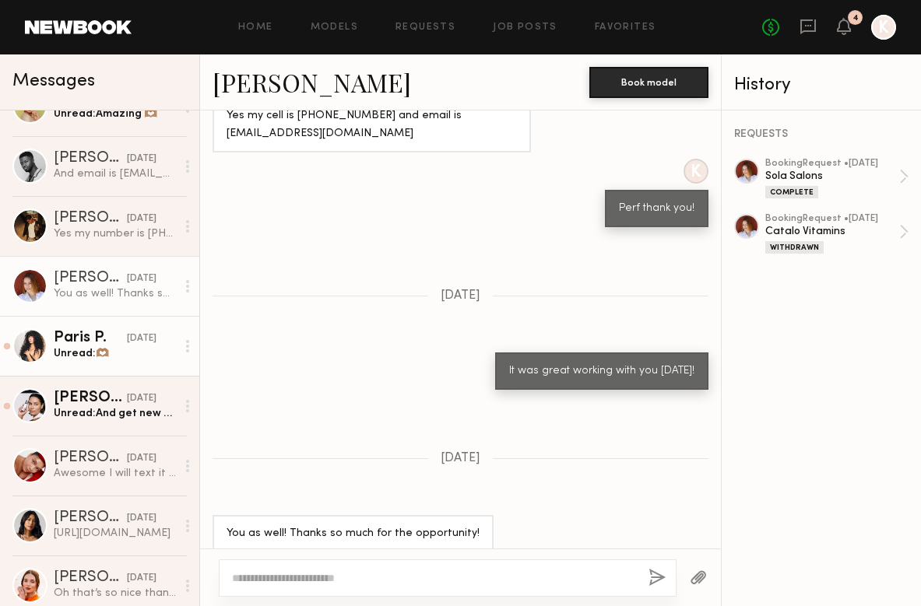
click at [135, 356] on div "Unread: 🫶🏽" at bounding box center [115, 353] width 122 height 15
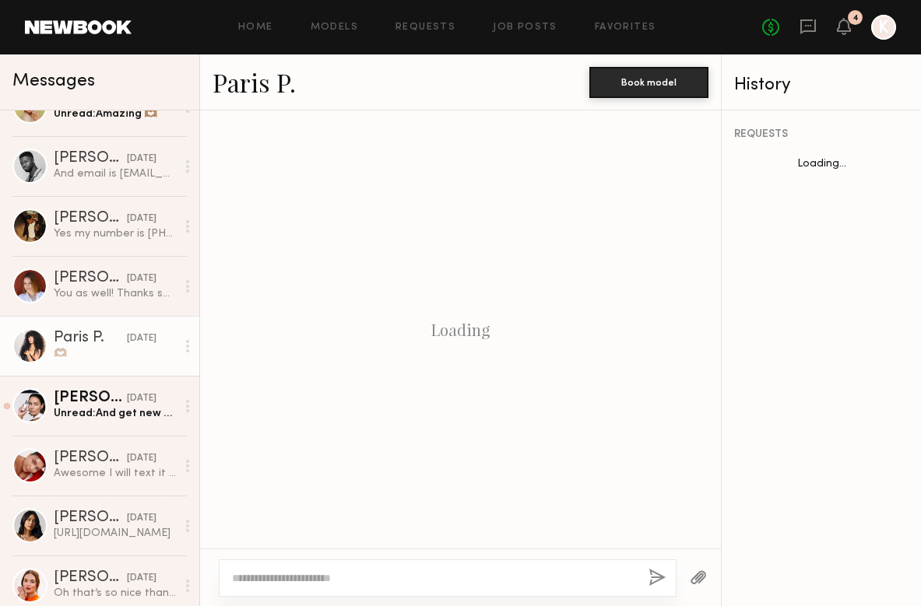
scroll to position [1858, 0]
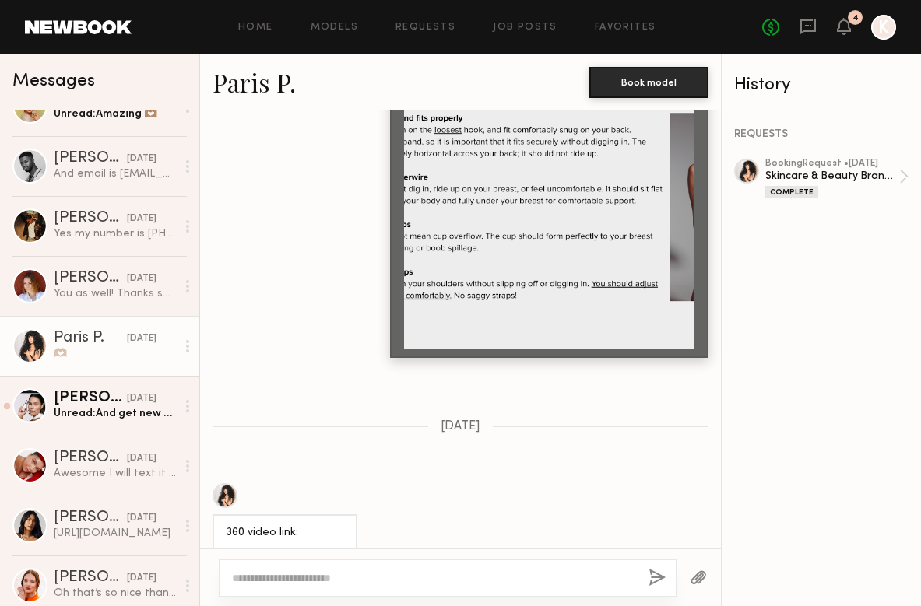
drag, startPoint x: 363, startPoint y: 478, endPoint x: 223, endPoint y: 453, distance: 142.3
click at [223, 514] on div "360 video link: https://drive.google.com/drive/folders/1uf7CSHHG-OSNjPRVi_LZuwt…" at bounding box center [284, 550] width 145 height 73
copy div "https://drive.google.com/drive/folders/1uf7CSHHG-OSNjPRVi_LZuwtZwYS_v5Y6"
click at [357, 483] on div at bounding box center [284, 495] width 145 height 25
click at [277, 578] on textarea at bounding box center [434, 578] width 404 height 16
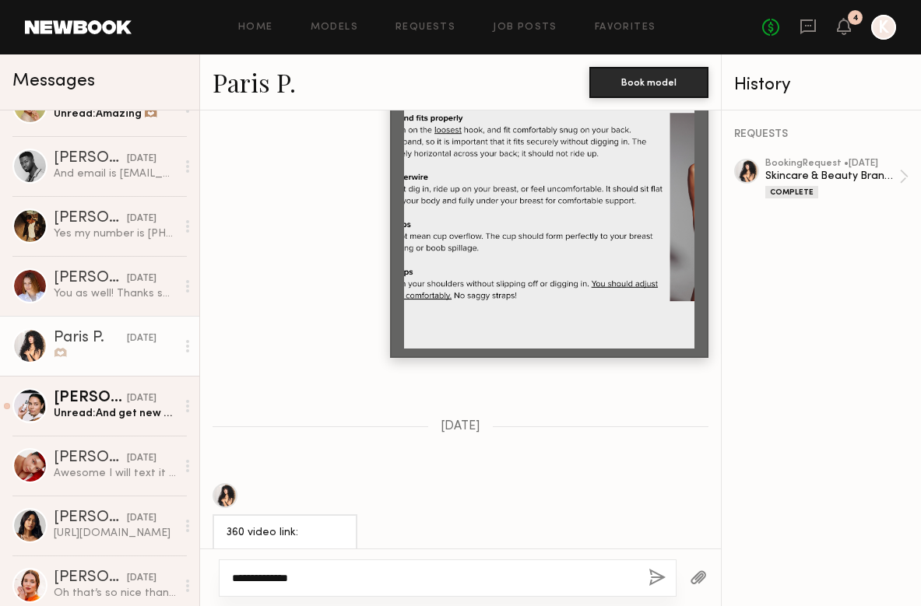
click at [233, 576] on textarea "**********" at bounding box center [434, 578] width 404 height 16
type textarea "**********"
click at [651, 576] on button "button" at bounding box center [656, 578] width 17 height 19
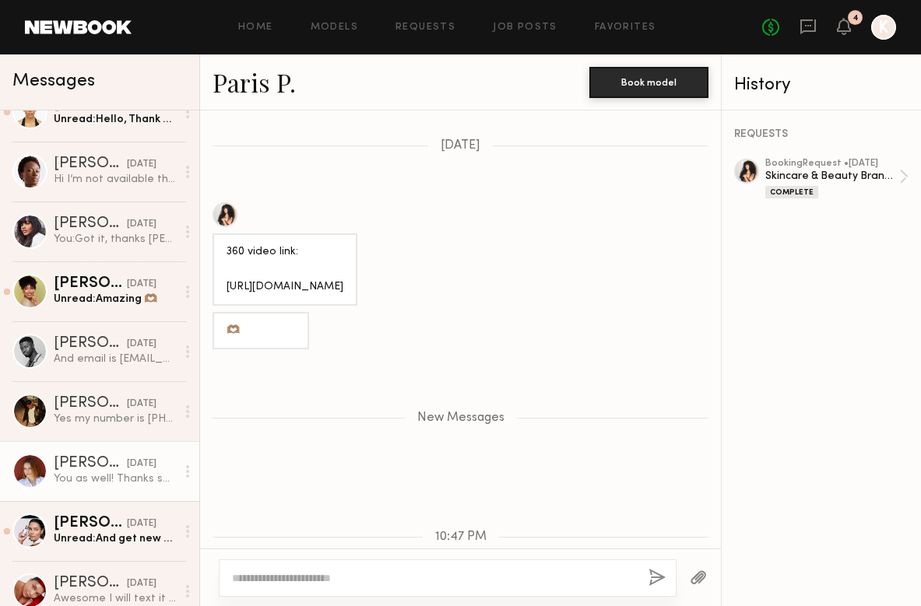
scroll to position [546, 0]
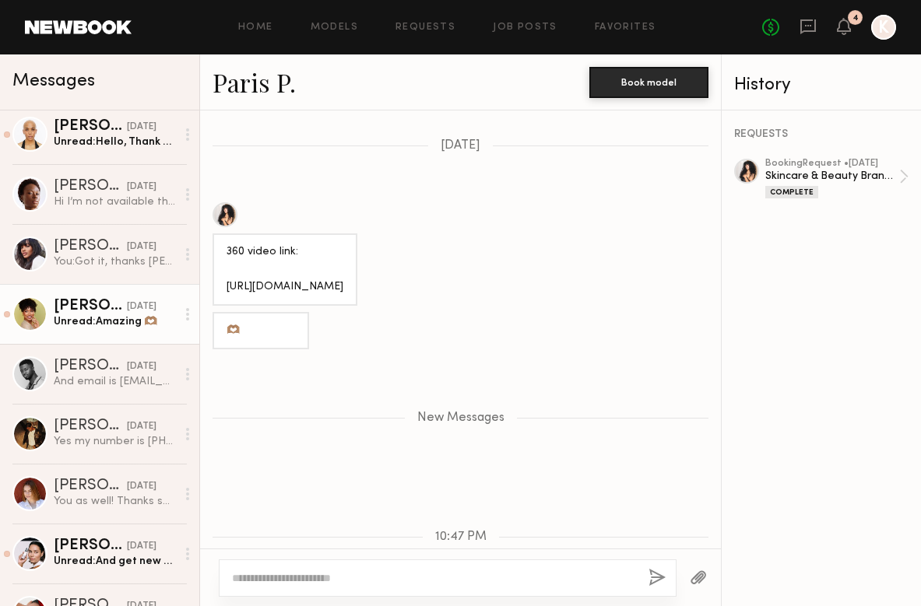
click at [91, 326] on div "Unread: Amazing 🫶🏽" at bounding box center [115, 321] width 122 height 15
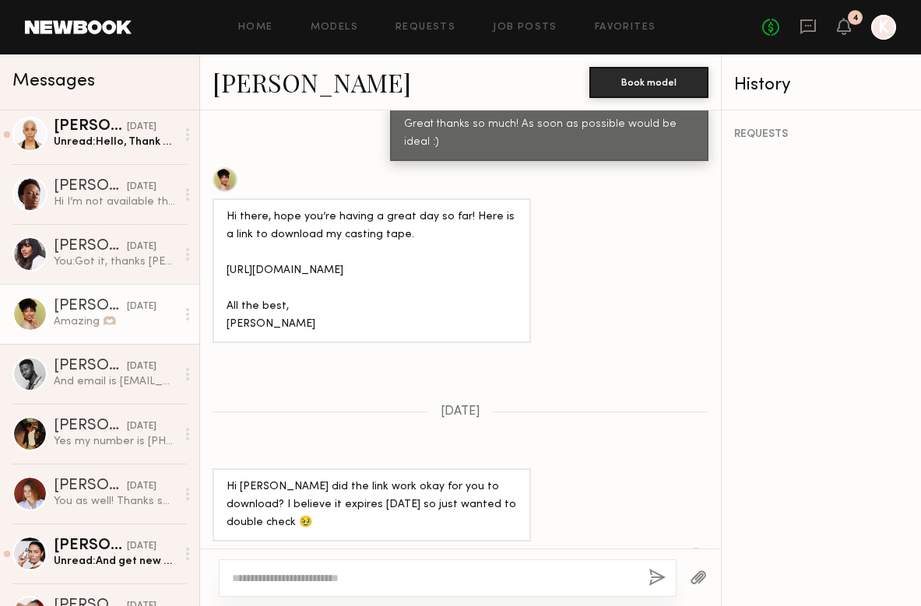
scroll to position [1515, 0]
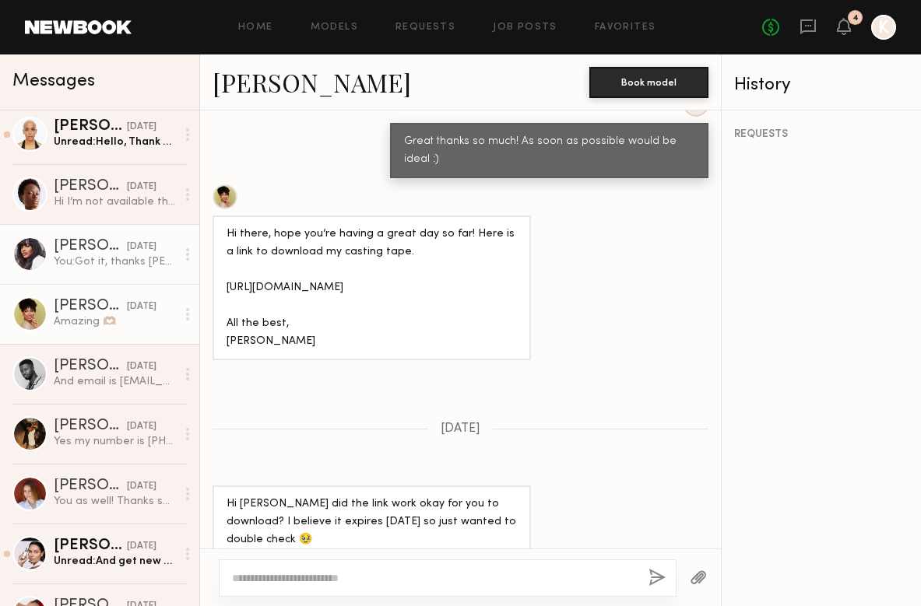
click at [118, 254] on div "You: Got it, thanks Ria!" at bounding box center [115, 261] width 122 height 15
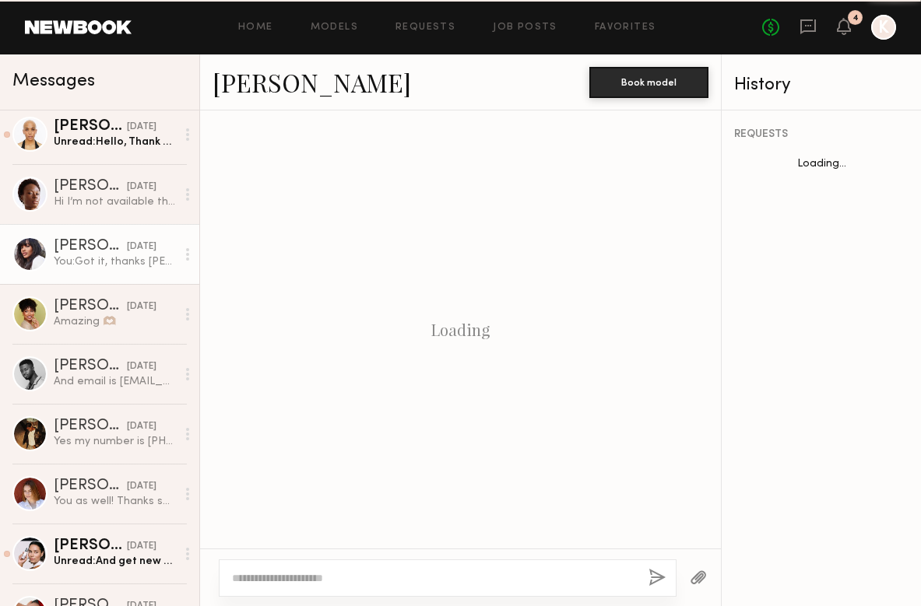
scroll to position [1286, 0]
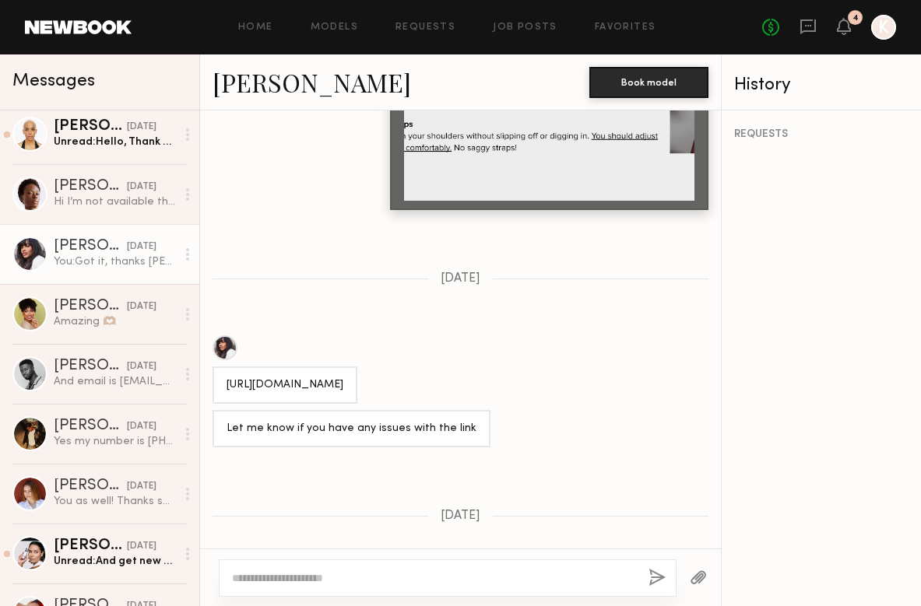
drag, startPoint x: 362, startPoint y: 314, endPoint x: 225, endPoint y: 310, distance: 137.1
click at [225, 367] on div "https://we.tl/t-uLpqR6ZjQ2" at bounding box center [284, 385] width 145 height 37
copy div "https://we.tl/t-uLpqR6ZjQ2"
click at [242, 81] on link "Ria P." at bounding box center [311, 81] width 198 height 33
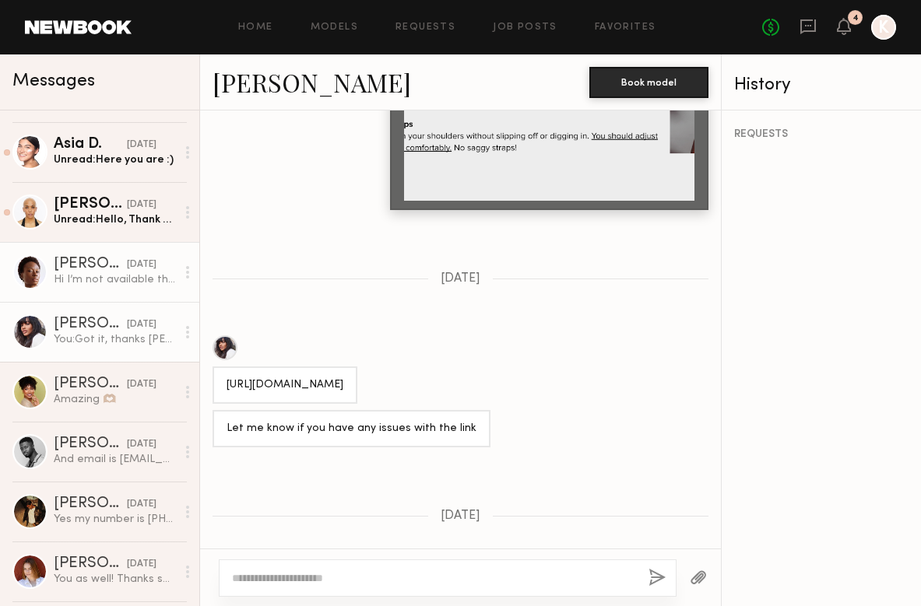
scroll to position [468, 0]
click at [127, 269] on div "09/12/2025" at bounding box center [142, 265] width 30 height 15
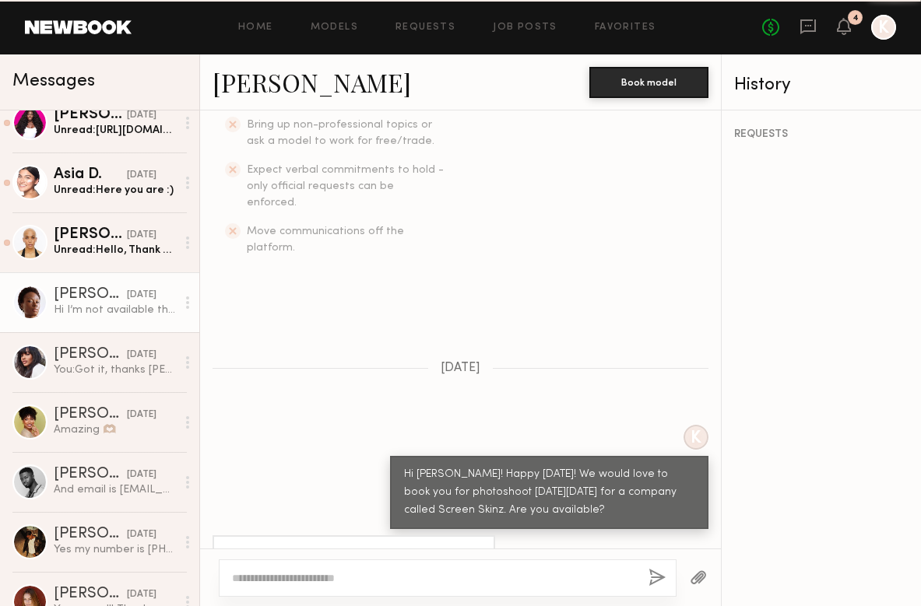
scroll to position [416, 0]
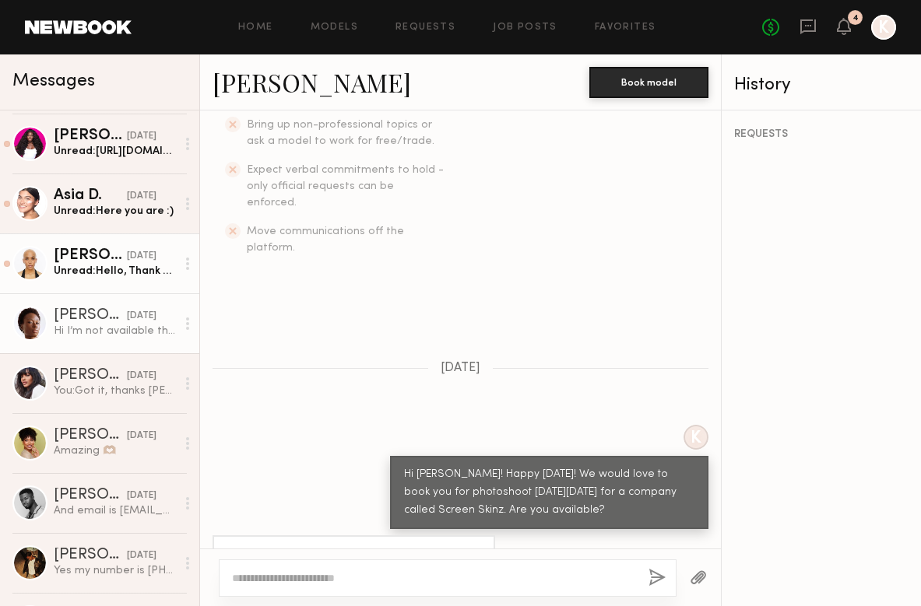
click at [111, 270] on div "Unread: Hello, Thank you for your earlier message and sorry for the delay. I ha…" at bounding box center [115, 271] width 122 height 15
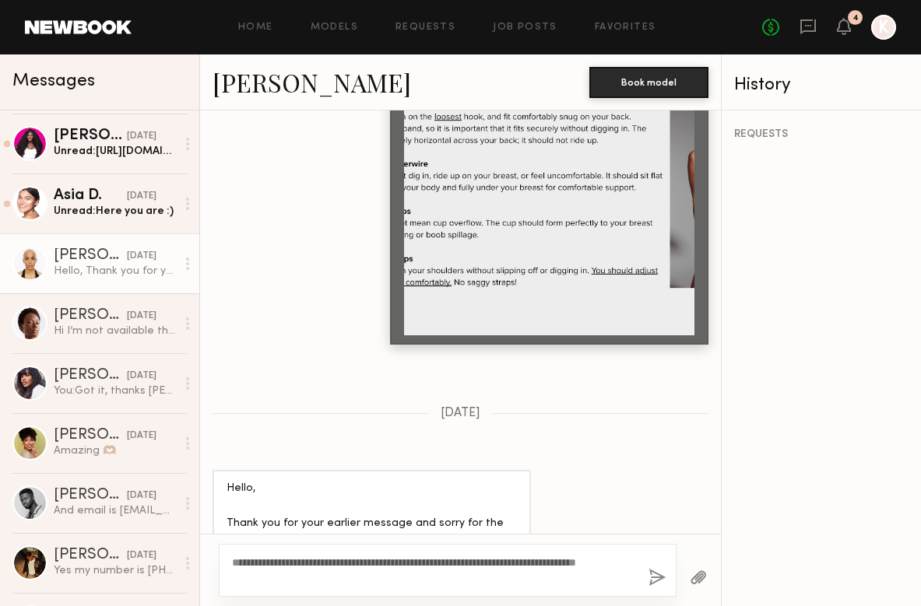
type textarea "**********"
click at [648, 583] on button "button" at bounding box center [656, 578] width 17 height 19
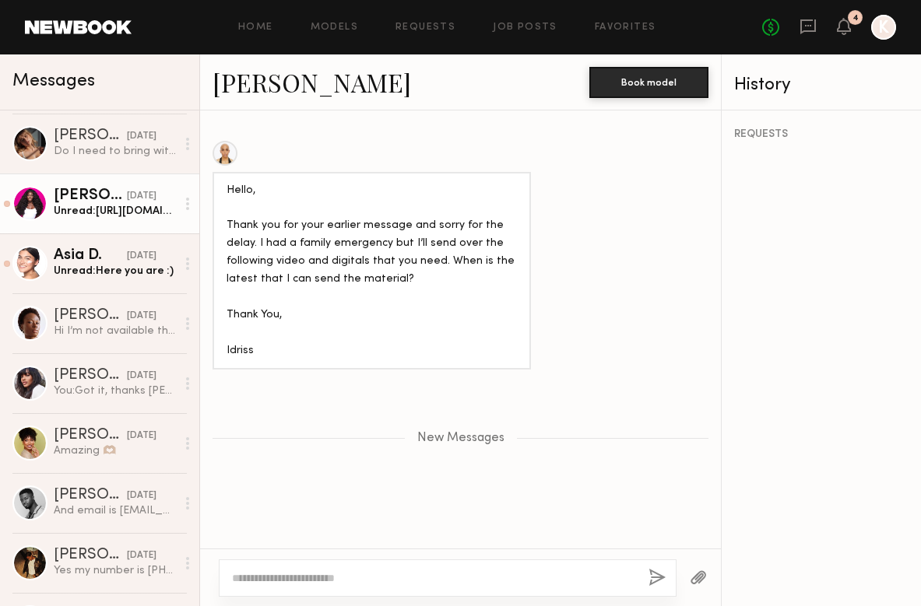
click at [103, 211] on div "Unread: https://we.tl/t-5gvExMFv9u" at bounding box center [115, 211] width 122 height 15
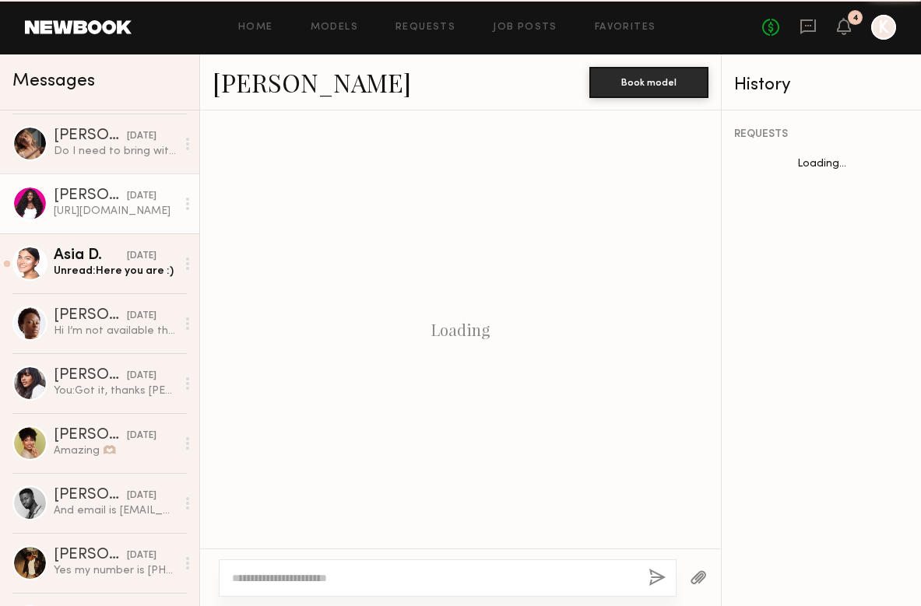
scroll to position [1953, 0]
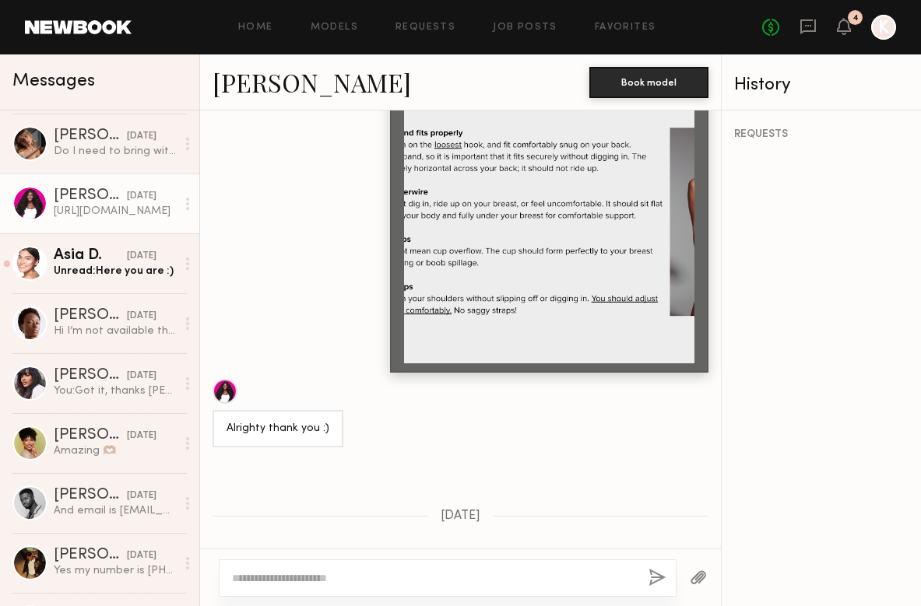
drag, startPoint x: 337, startPoint y: 518, endPoint x: 225, endPoint y: 515, distance: 112.1
copy div "https://we.tl/t-5gvExMFv9u"
click at [264, 577] on textarea at bounding box center [434, 578] width 404 height 16
type textarea "**********"
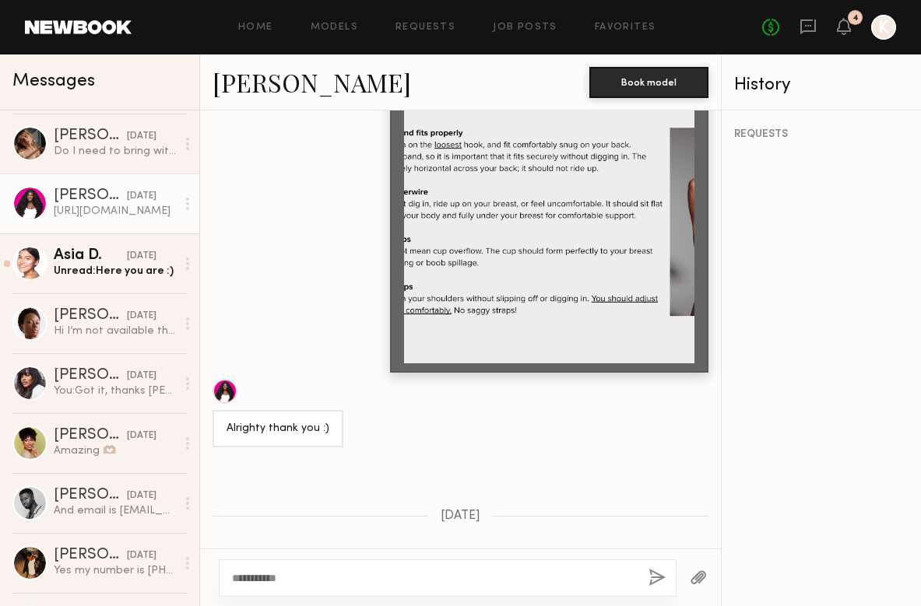
click at [658, 577] on button "button" at bounding box center [656, 578] width 17 height 19
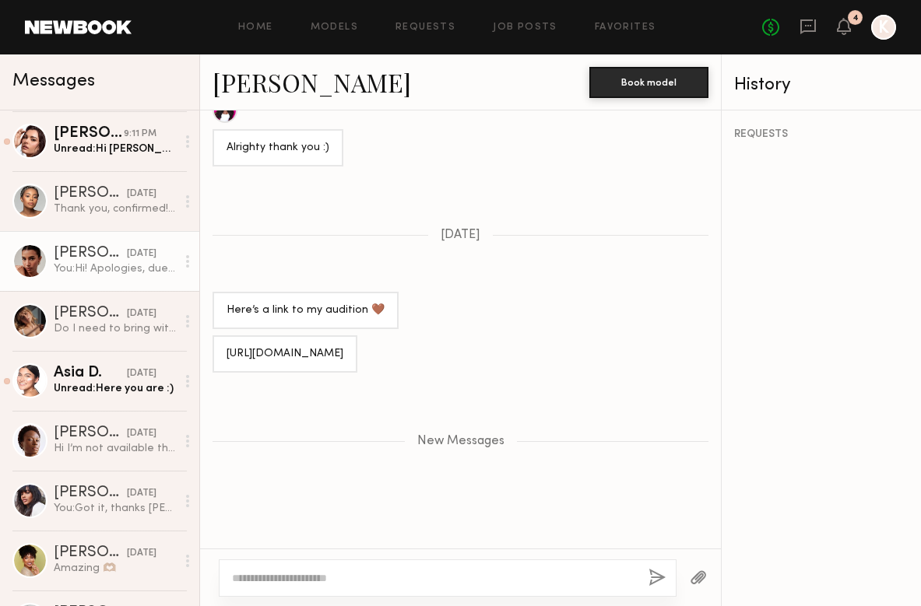
scroll to position [252, 0]
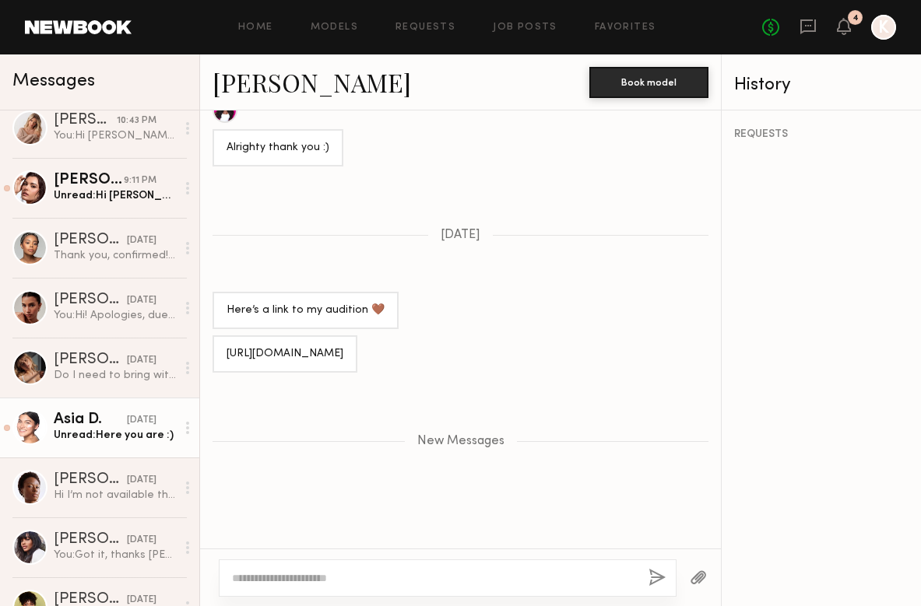
click at [127, 423] on div "09/13/2025" at bounding box center [142, 420] width 30 height 15
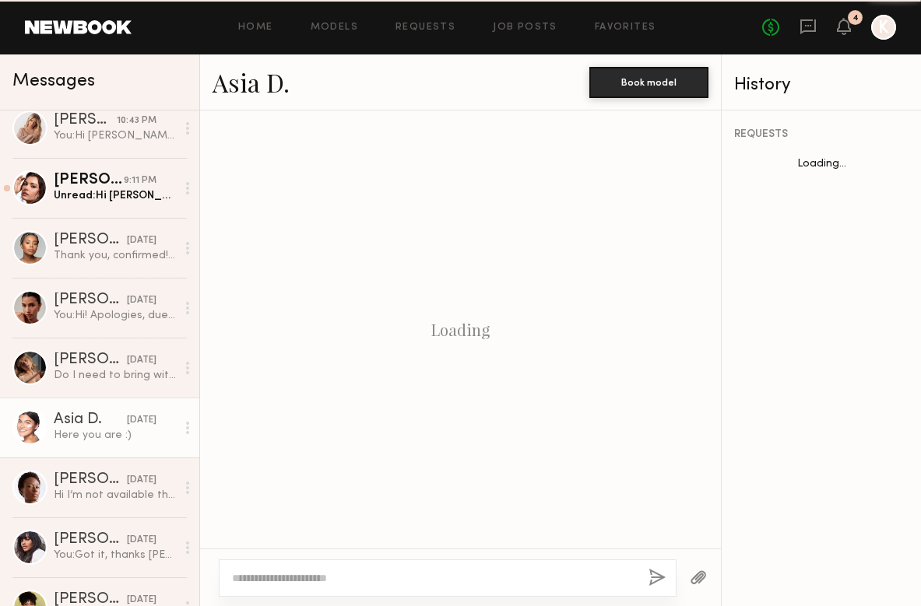
scroll to position [1675, 0]
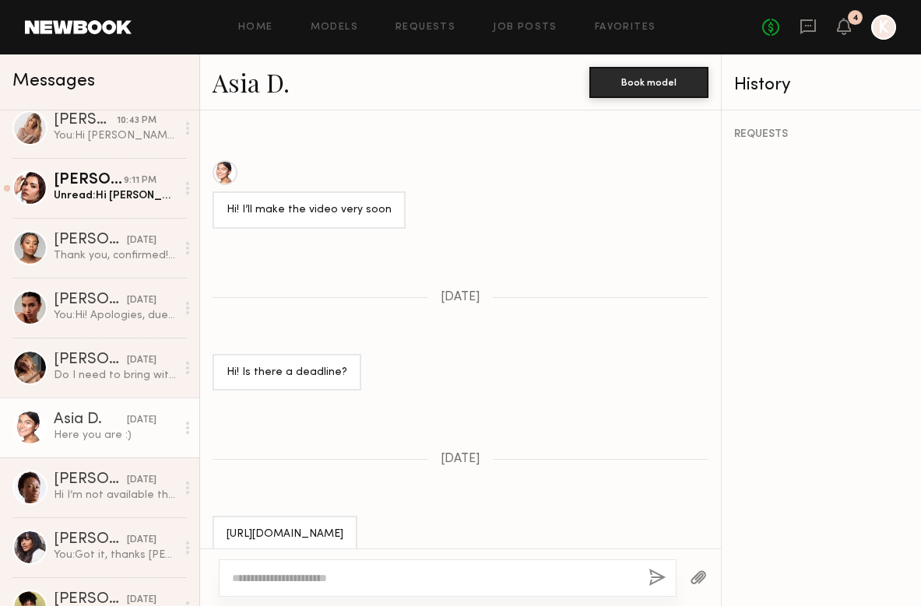
drag, startPoint x: 368, startPoint y: 475, endPoint x: 225, endPoint y: 472, distance: 143.2
click at [225, 516] on div "https://we.tl/t-bsnG2Z5NUt" at bounding box center [284, 534] width 145 height 37
copy div "https://we.tl/t-bsnG2Z5NUt"
click at [254, 576] on textarea at bounding box center [434, 578] width 404 height 16
type textarea "**********"
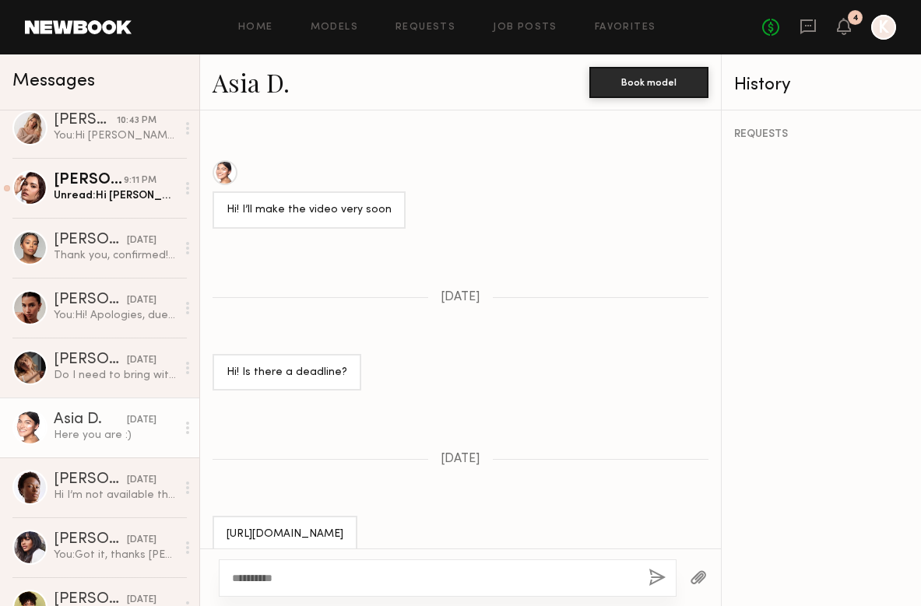
click at [656, 579] on button "button" at bounding box center [656, 578] width 17 height 19
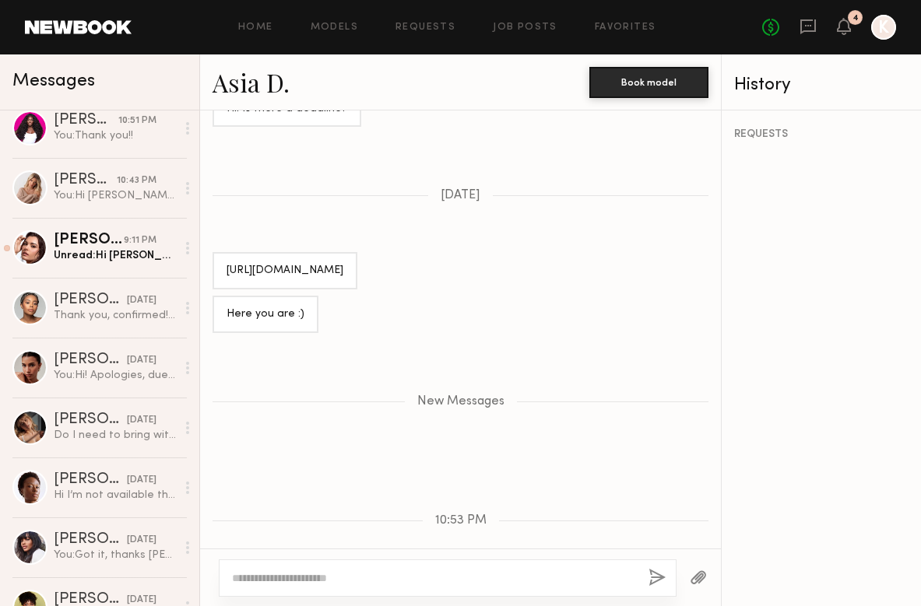
scroll to position [1937, 0]
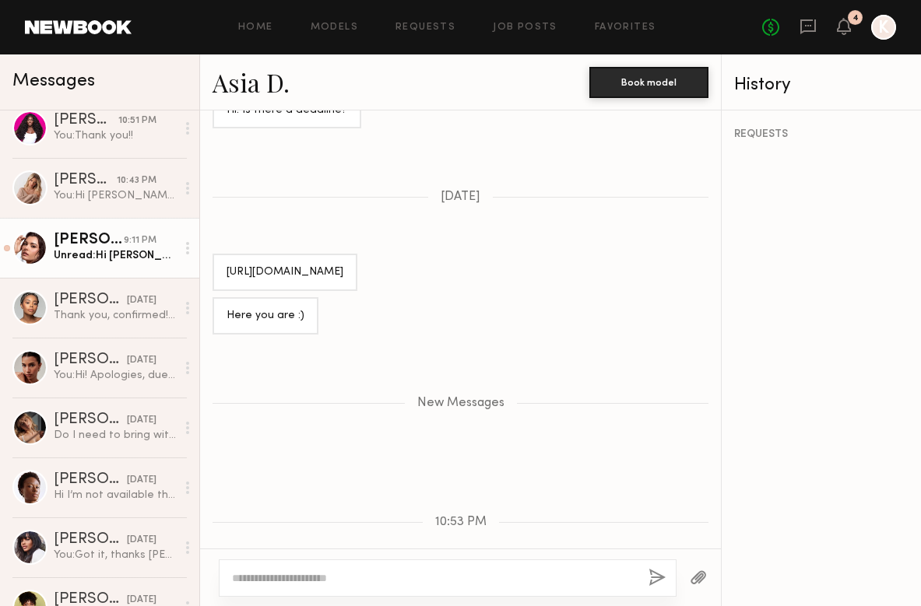
click at [121, 236] on div "Taylor C." at bounding box center [89, 241] width 70 height 16
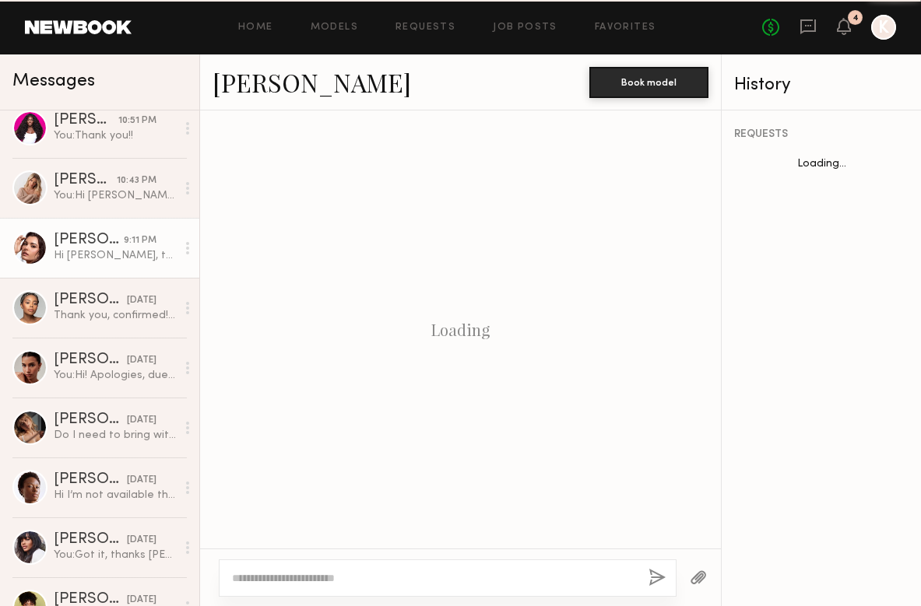
scroll to position [2302, 0]
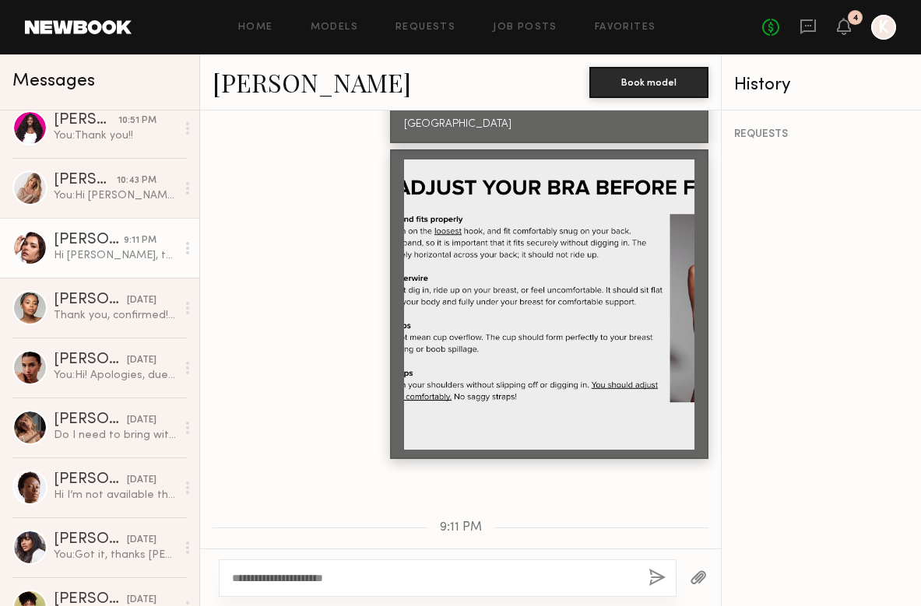
type textarea "**********"
click at [656, 579] on button "button" at bounding box center [656, 578] width 17 height 19
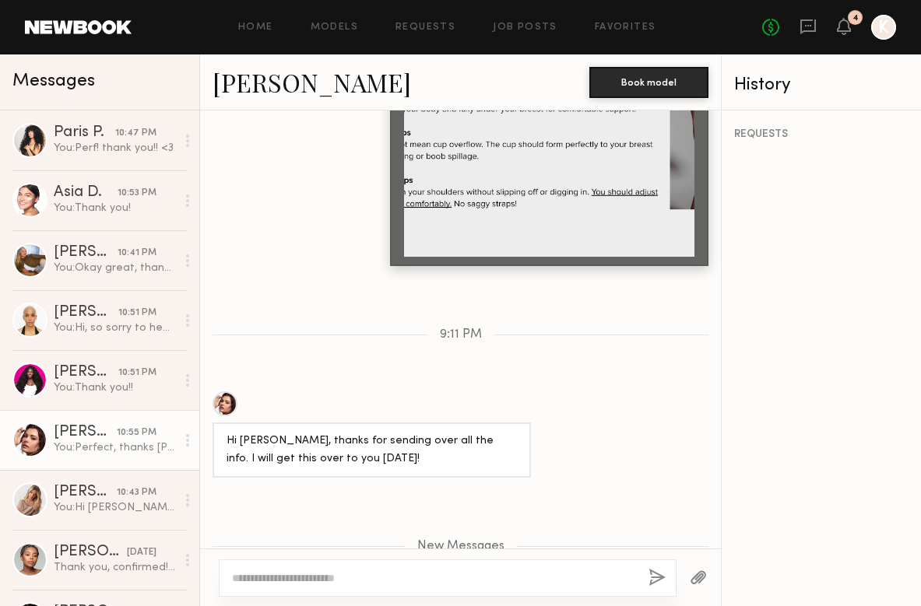
scroll to position [0, 0]
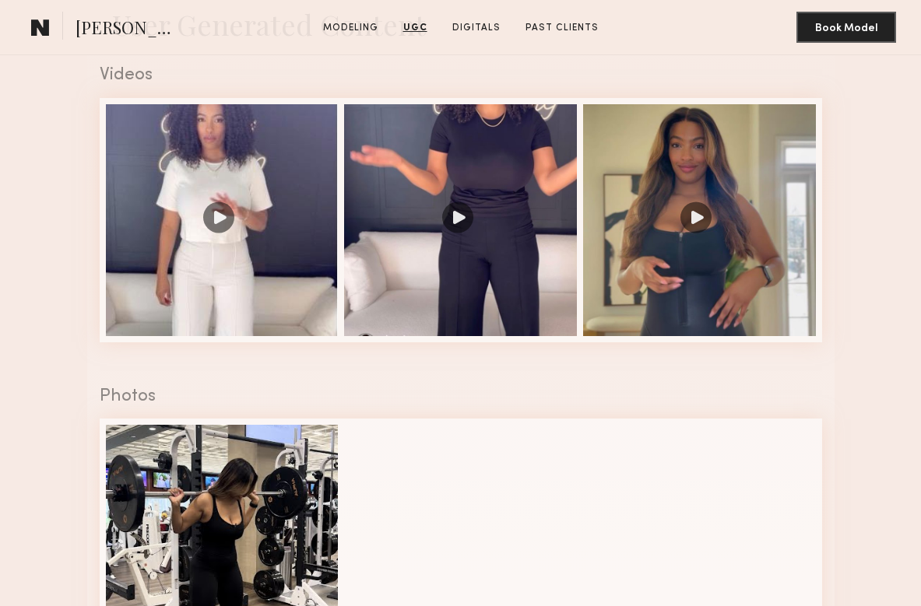
scroll to position [1443, 0]
